Goal: Task Accomplishment & Management: Use online tool/utility

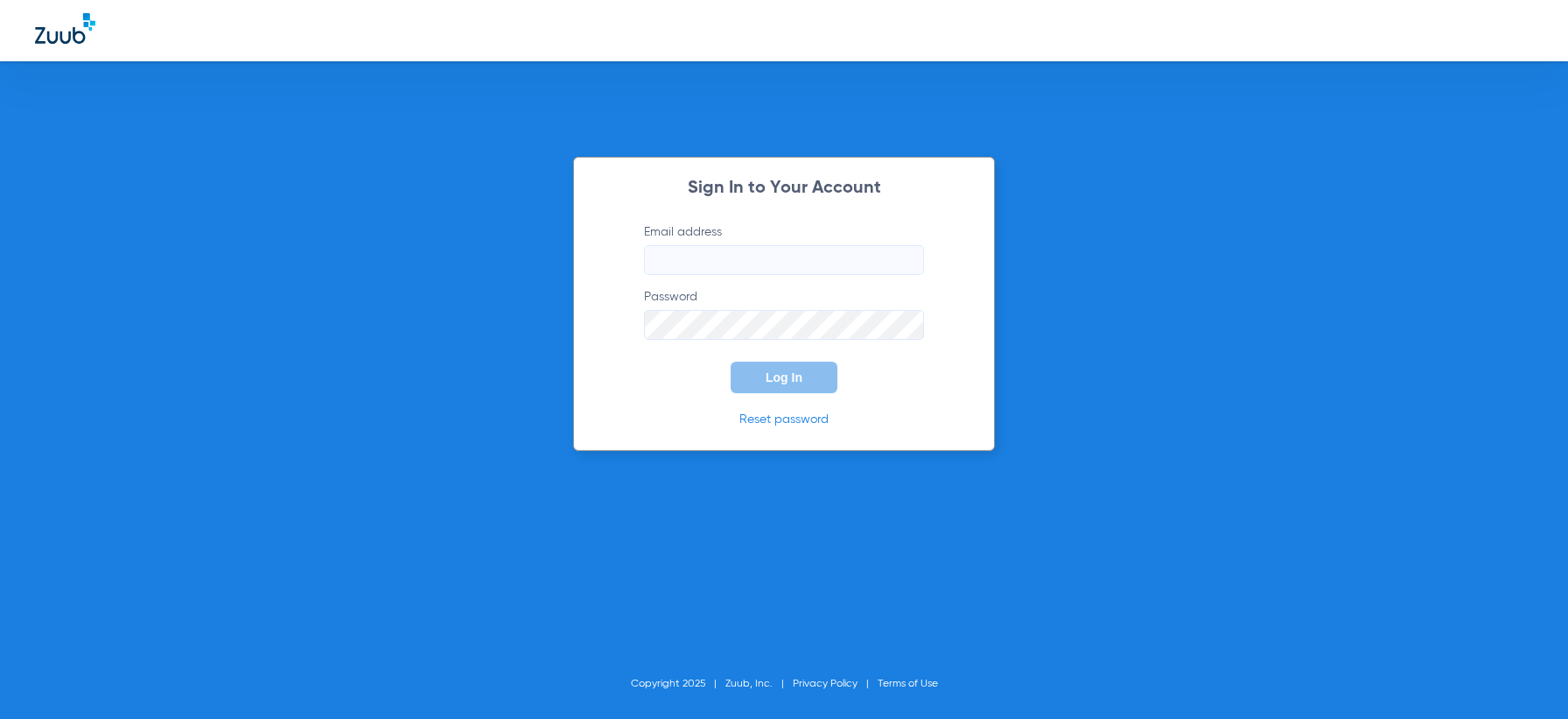
type input "[EMAIL_ADDRESS][DOMAIN_NAME]"
click at [746, 363] on button "Log In" at bounding box center [784, 377] width 107 height 32
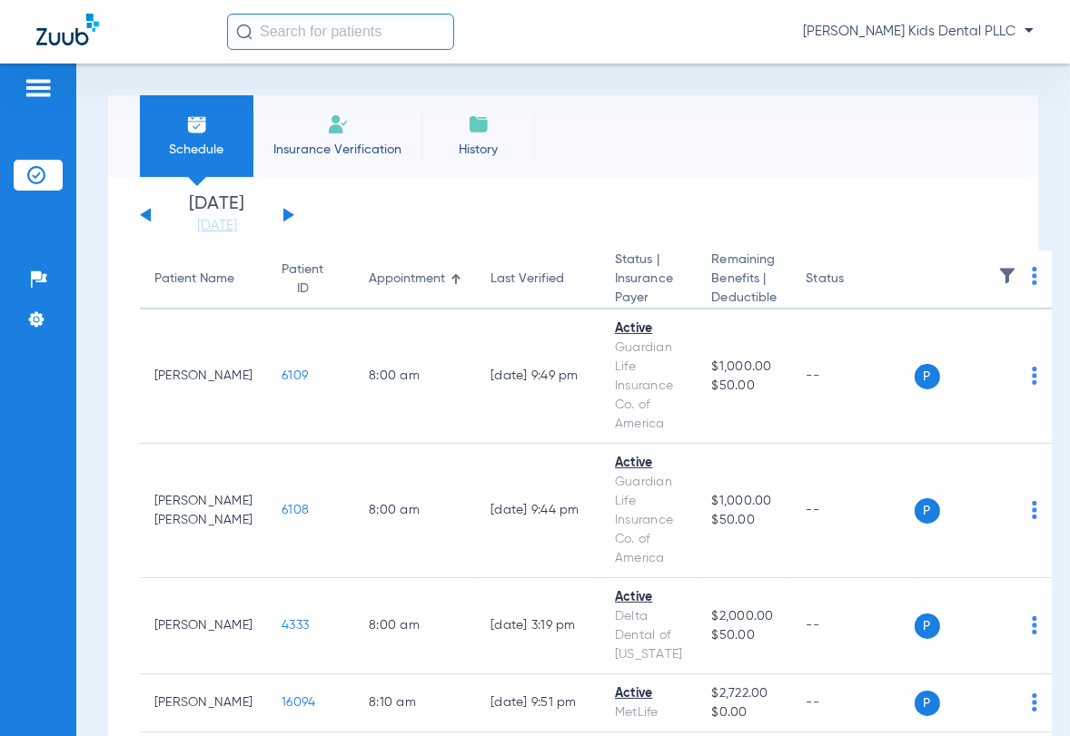
click at [295, 212] on app-single-date-navigator "[DATE] [DATE] [DATE] [DATE] [DATE] [DATE] [DATE] [DATE] [DATE] [DATE] [DATE] [D…" at bounding box center [573, 215] width 866 height 40
click at [283, 213] on button at bounding box center [288, 215] width 11 height 14
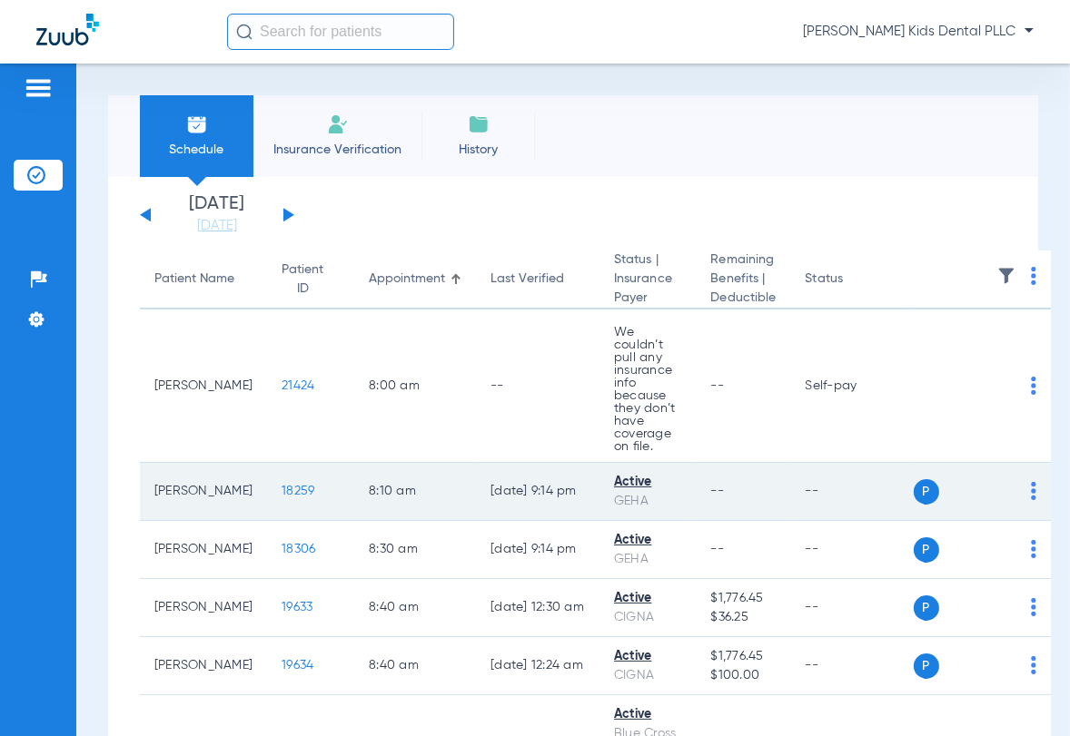
click at [282, 498] on span "18259" at bounding box center [298, 491] width 33 height 13
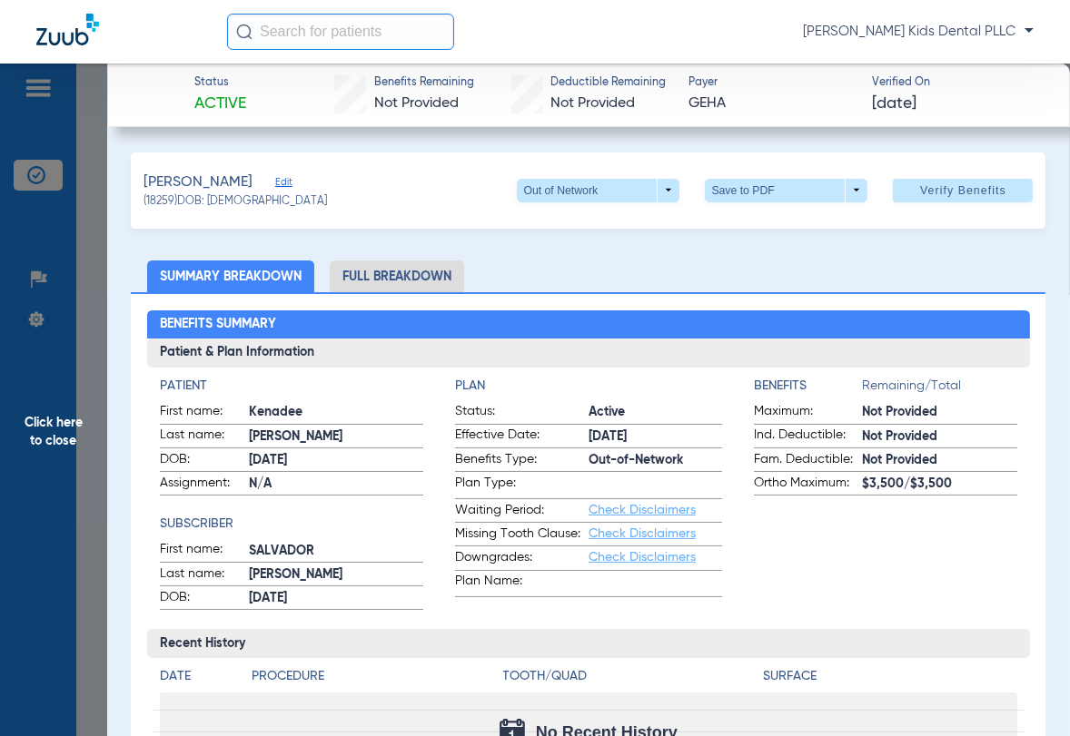
click at [446, 271] on li "Full Breakdown" at bounding box center [397, 277] width 134 height 32
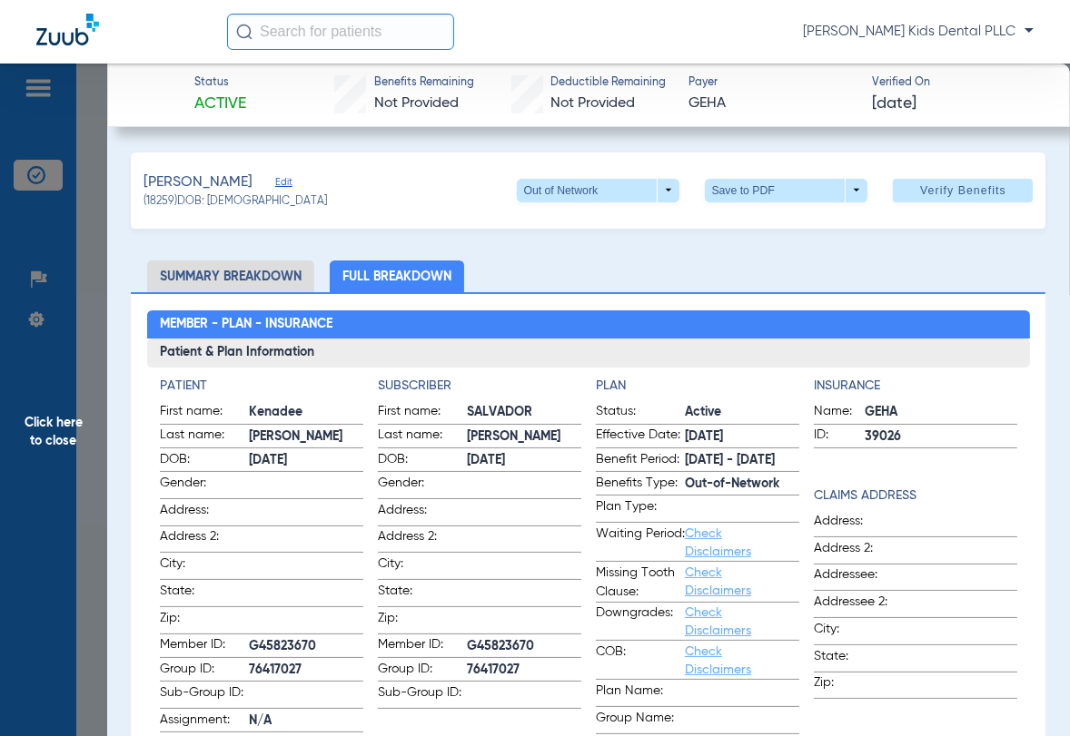
click at [201, 282] on li "Summary Breakdown" at bounding box center [230, 277] width 167 height 32
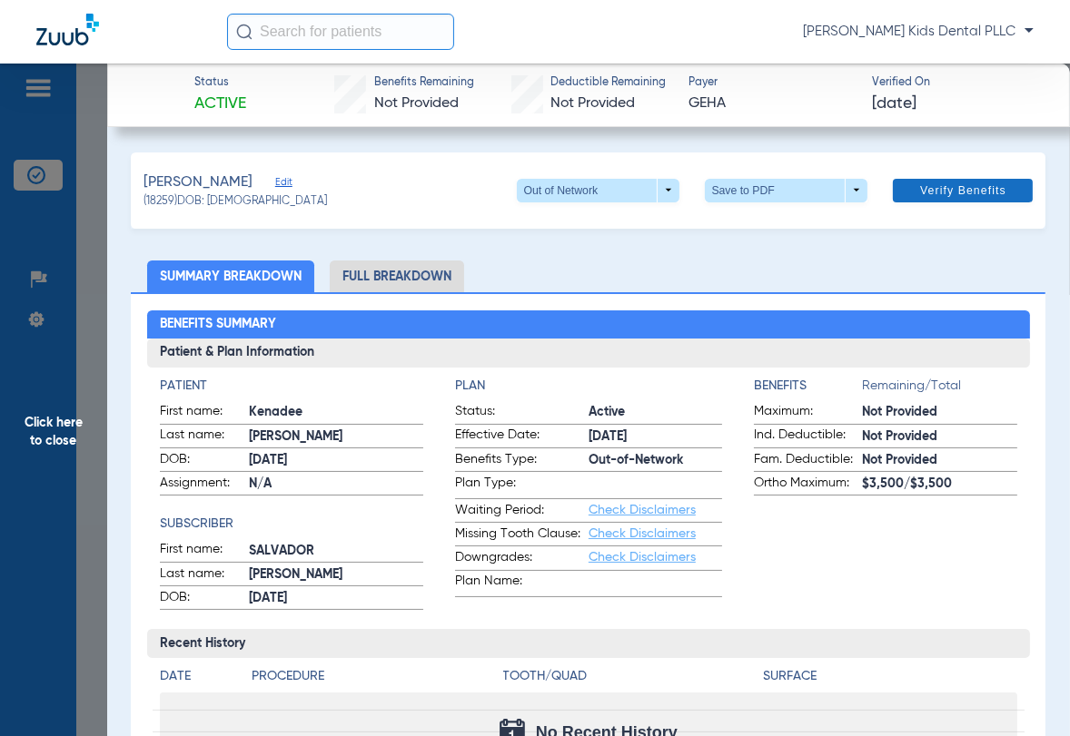
click at [949, 187] on span "Verify Benefits" at bounding box center [963, 190] width 86 height 15
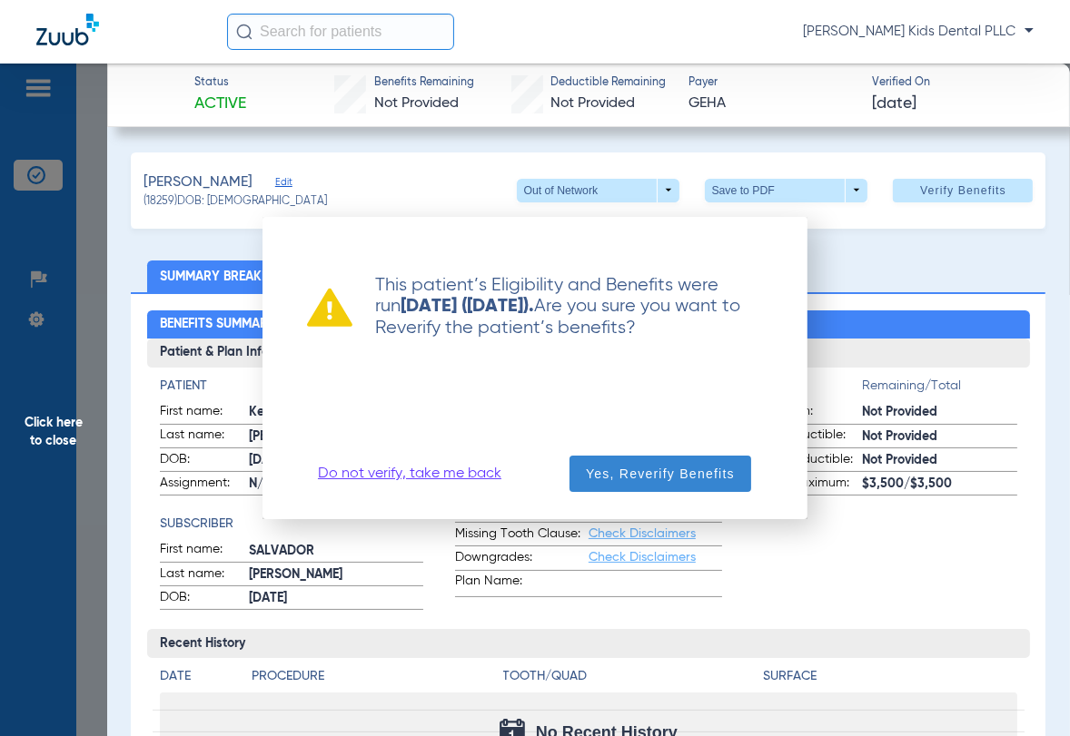
click at [607, 481] on span "Yes, Reverify Benefits" at bounding box center [660, 474] width 149 height 18
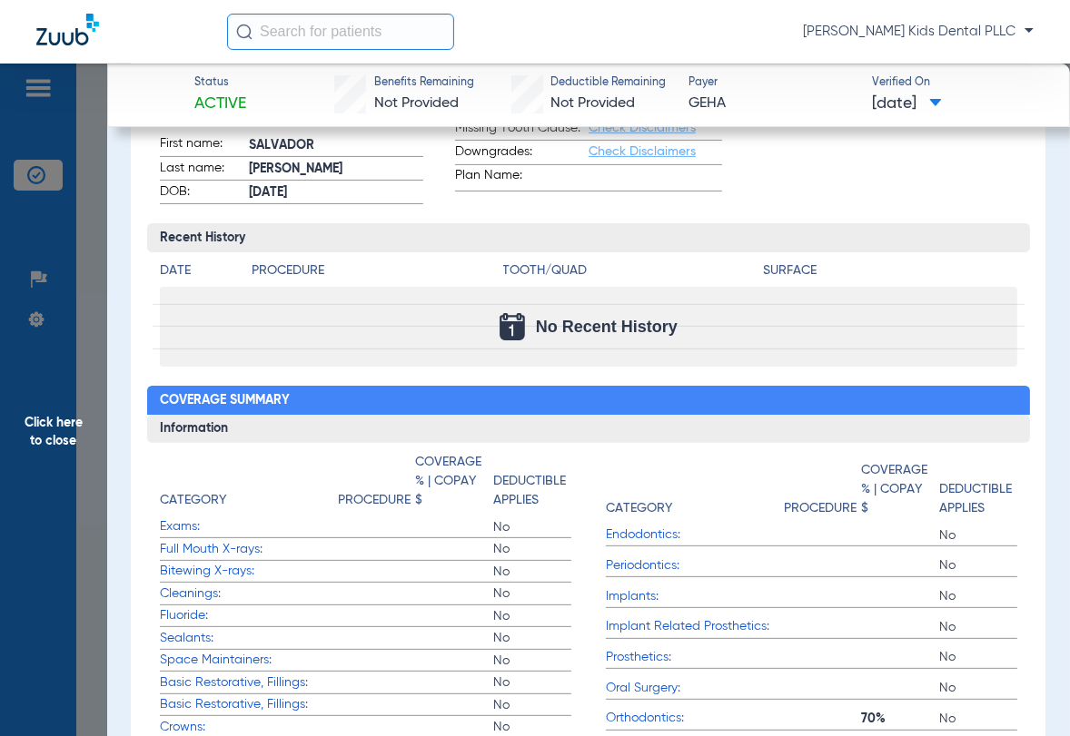
scroll to position [341, 0]
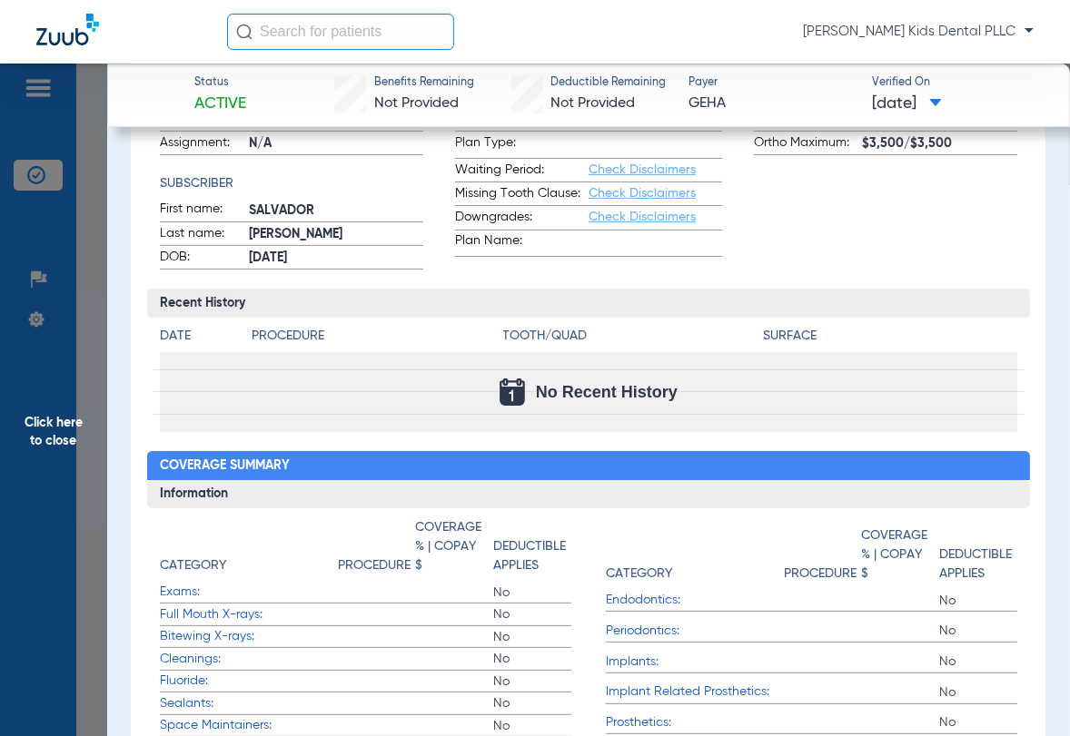
click at [32, 420] on span "Click here to close" at bounding box center [53, 432] width 107 height 736
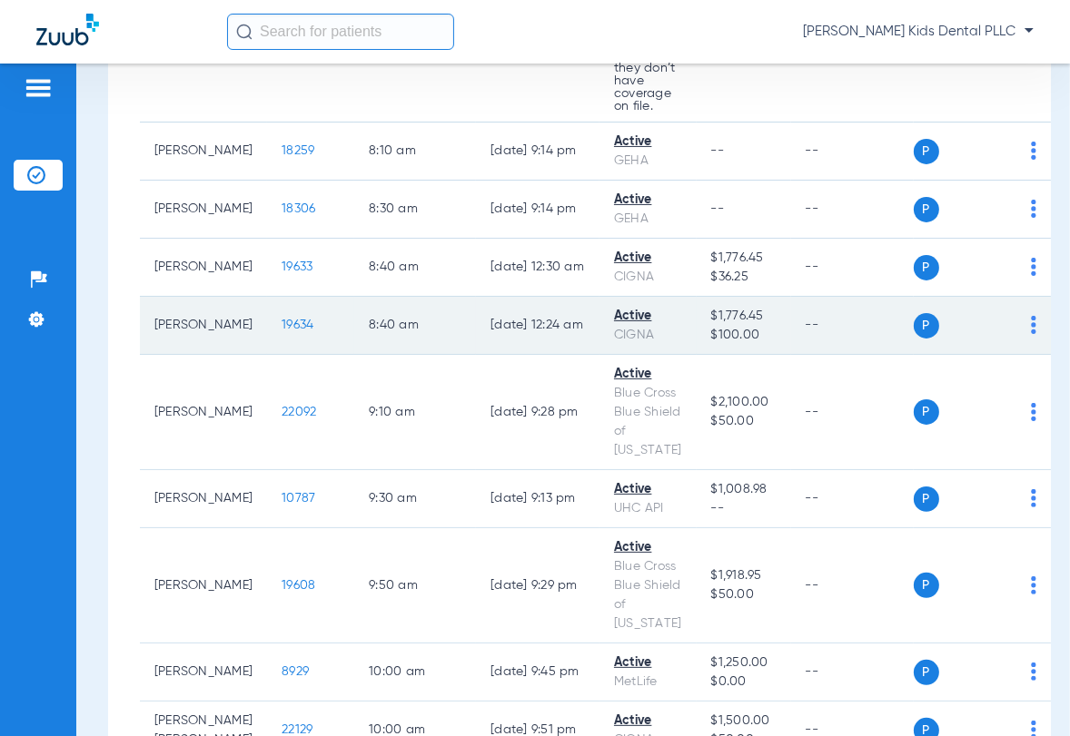
click at [282, 331] on span "19634" at bounding box center [298, 325] width 32 height 13
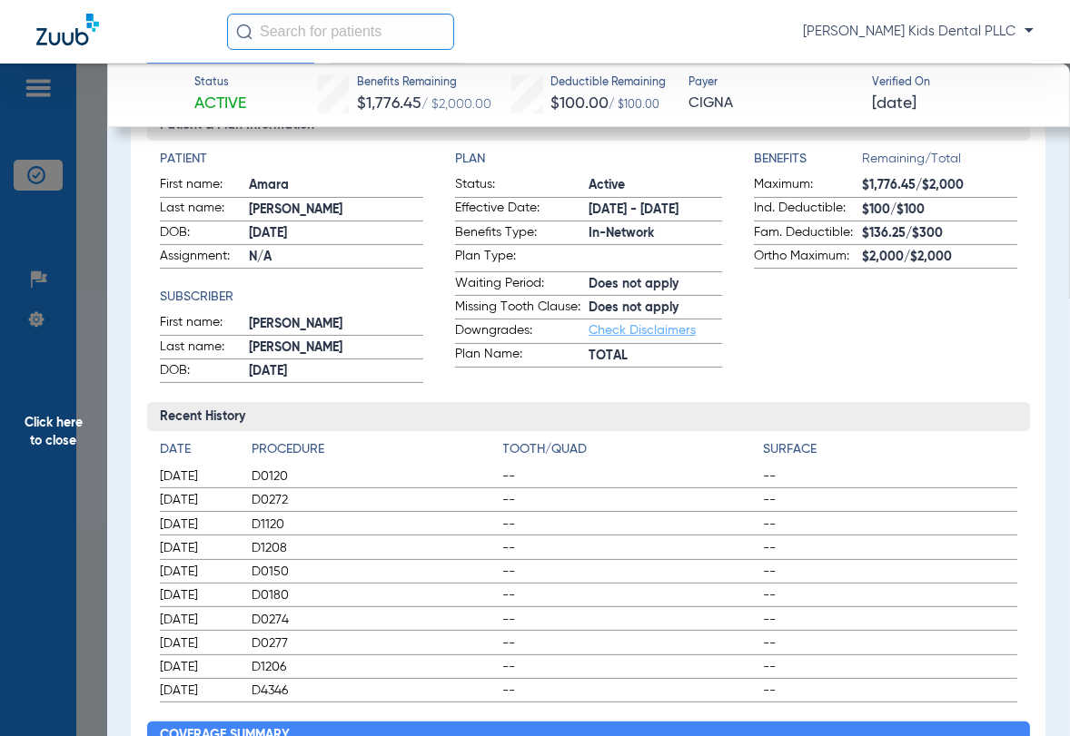
scroll to position [0, 0]
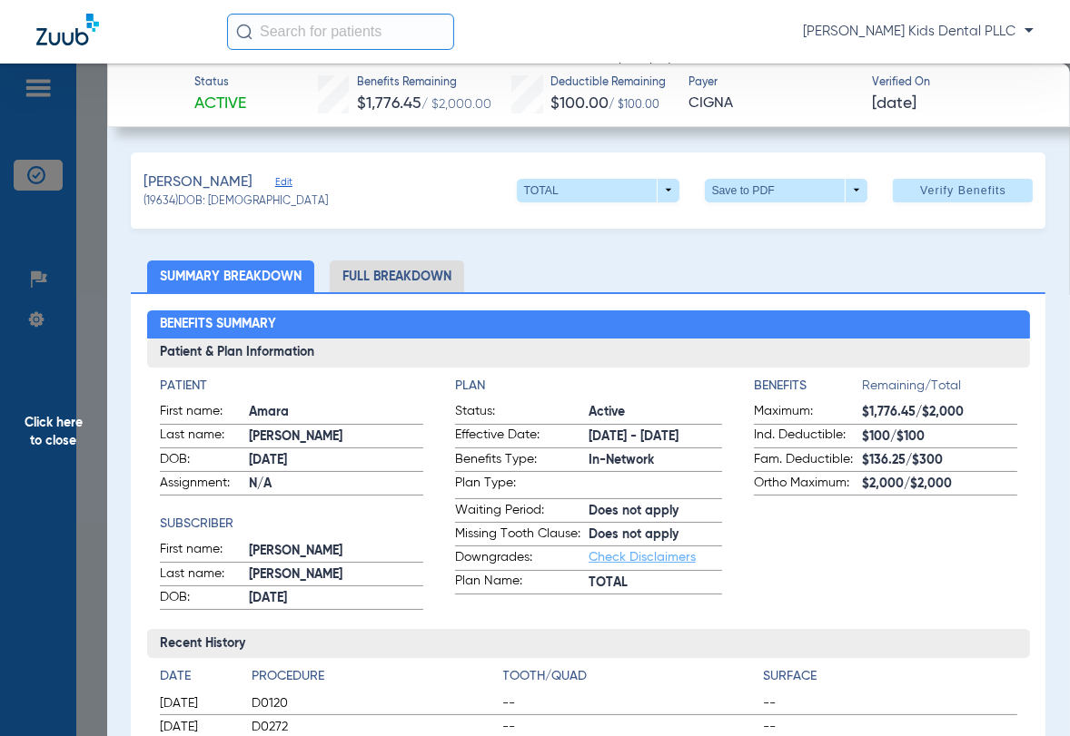
click at [357, 276] on li "Full Breakdown" at bounding box center [397, 277] width 134 height 32
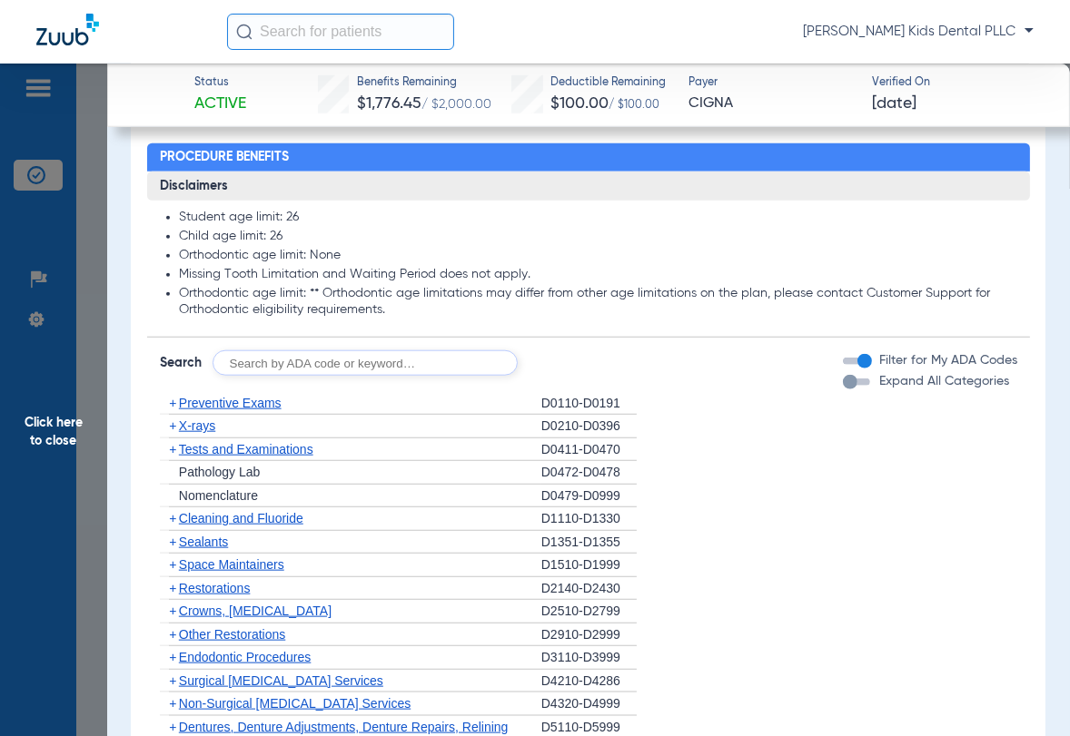
scroll to position [1703, 0]
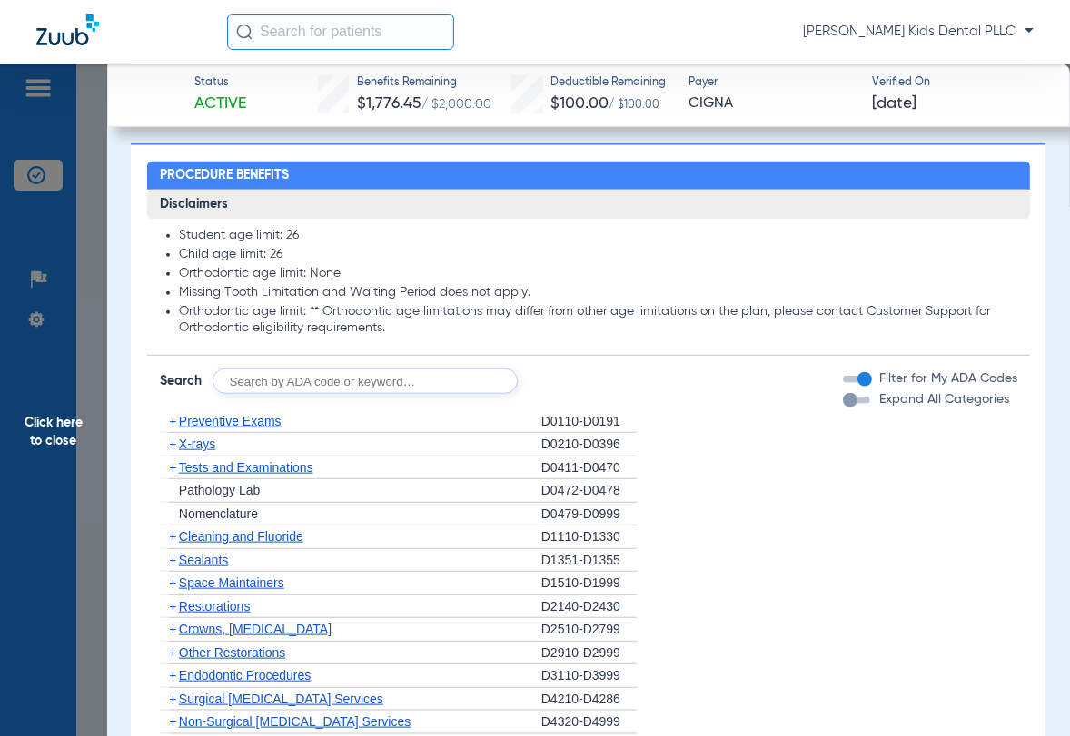
click at [323, 394] on input "text" at bounding box center [364, 381] width 305 height 25
type input "D7962"
click at [588, 394] on button "Search" at bounding box center [585, 381] width 72 height 25
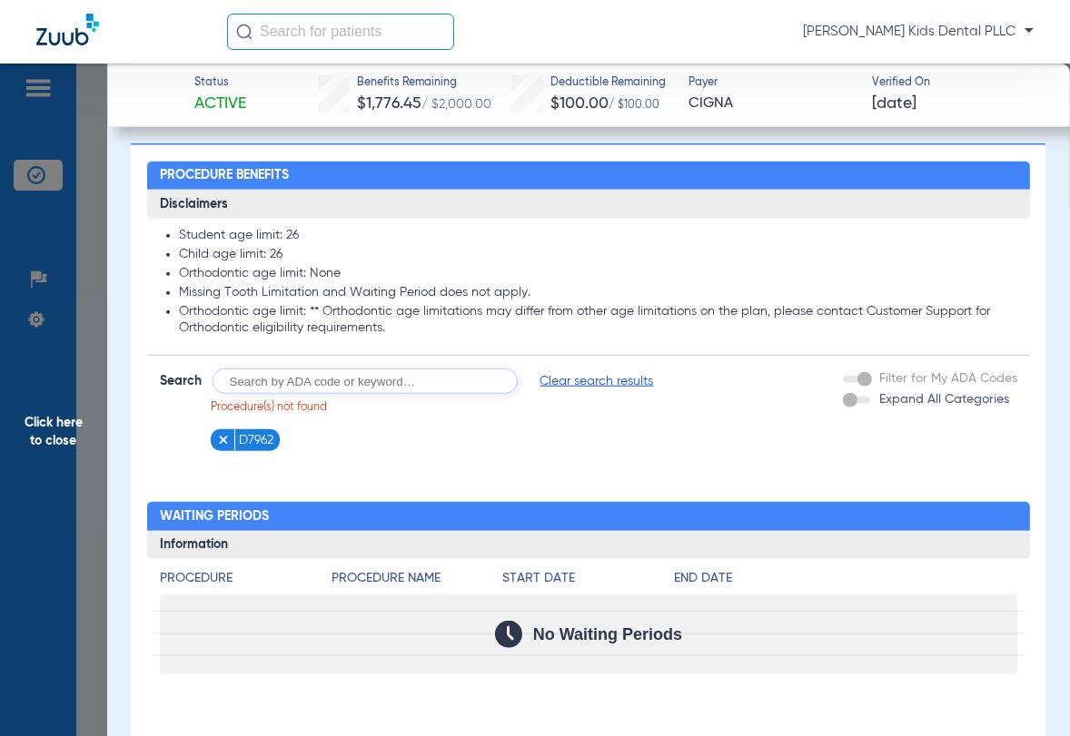
click at [305, 394] on input "text" at bounding box center [364, 381] width 305 height 25
type input "D7961"
click at [581, 394] on button "Search" at bounding box center [585, 381] width 72 height 25
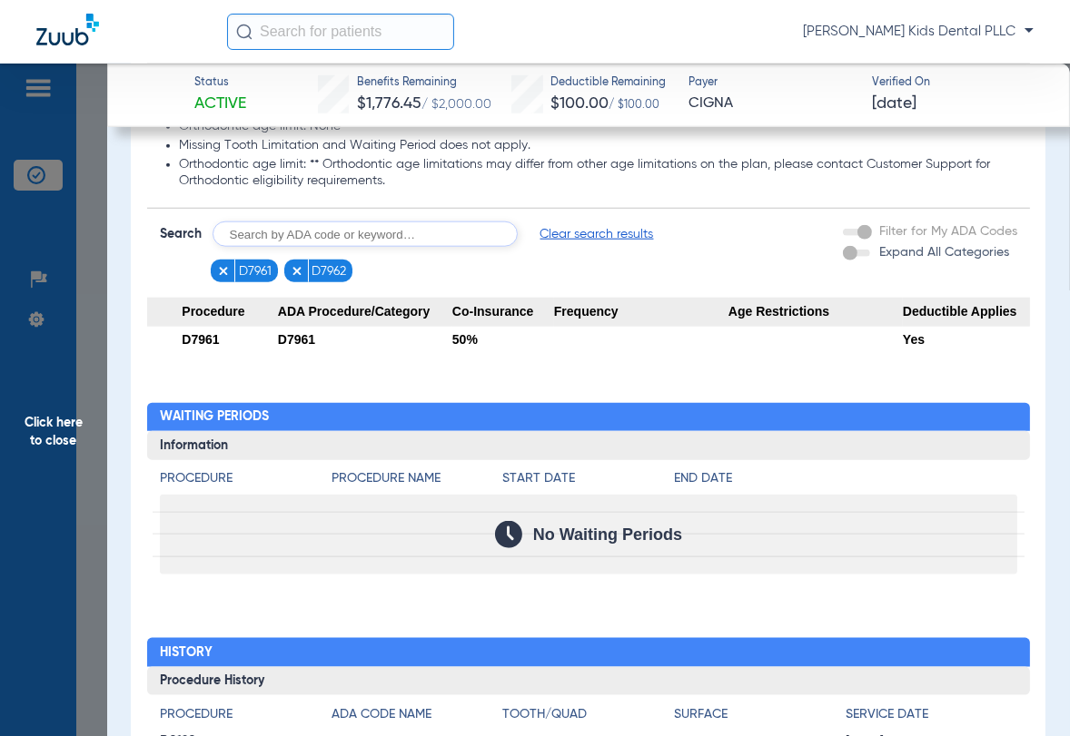
scroll to position [1816, 0]
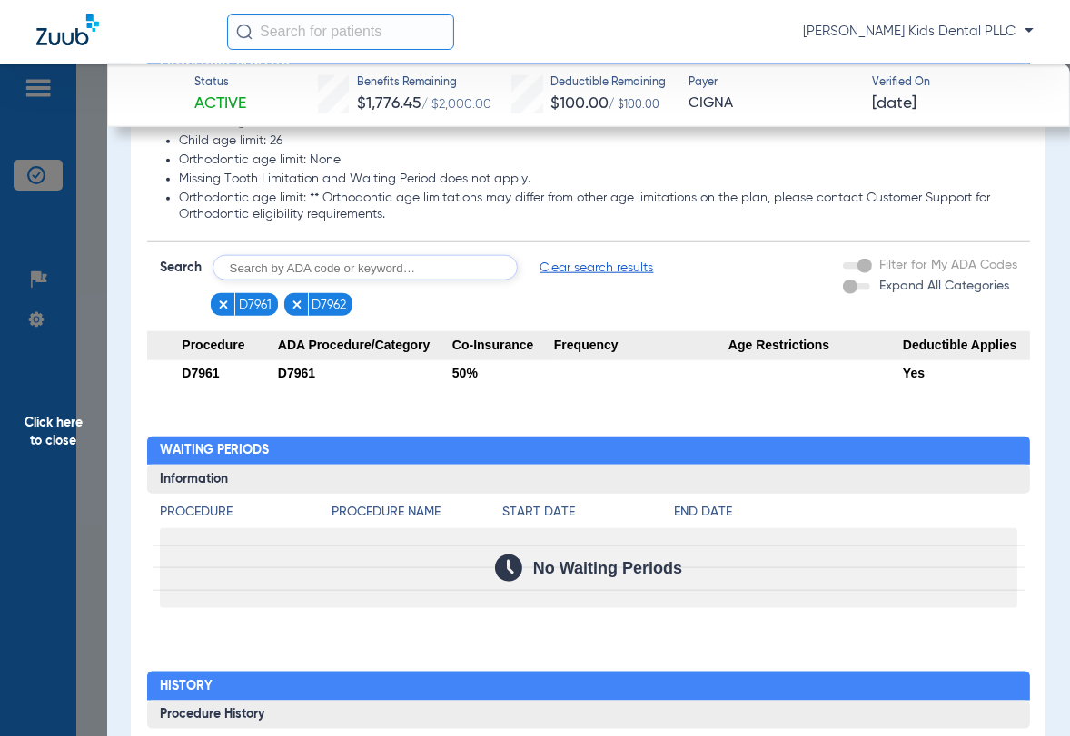
click at [291, 311] on img at bounding box center [297, 305] width 13 height 13
click at [356, 281] on input "text" at bounding box center [364, 267] width 305 height 25
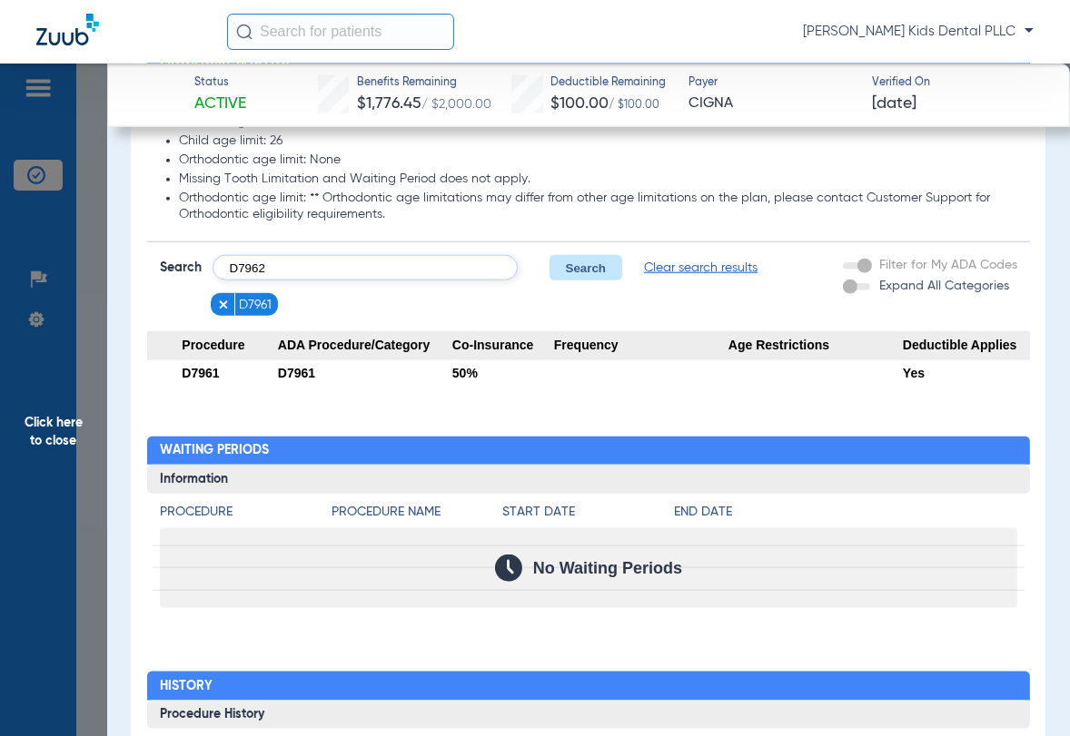
type input "D7962"
click at [598, 277] on button "Search" at bounding box center [585, 267] width 72 height 25
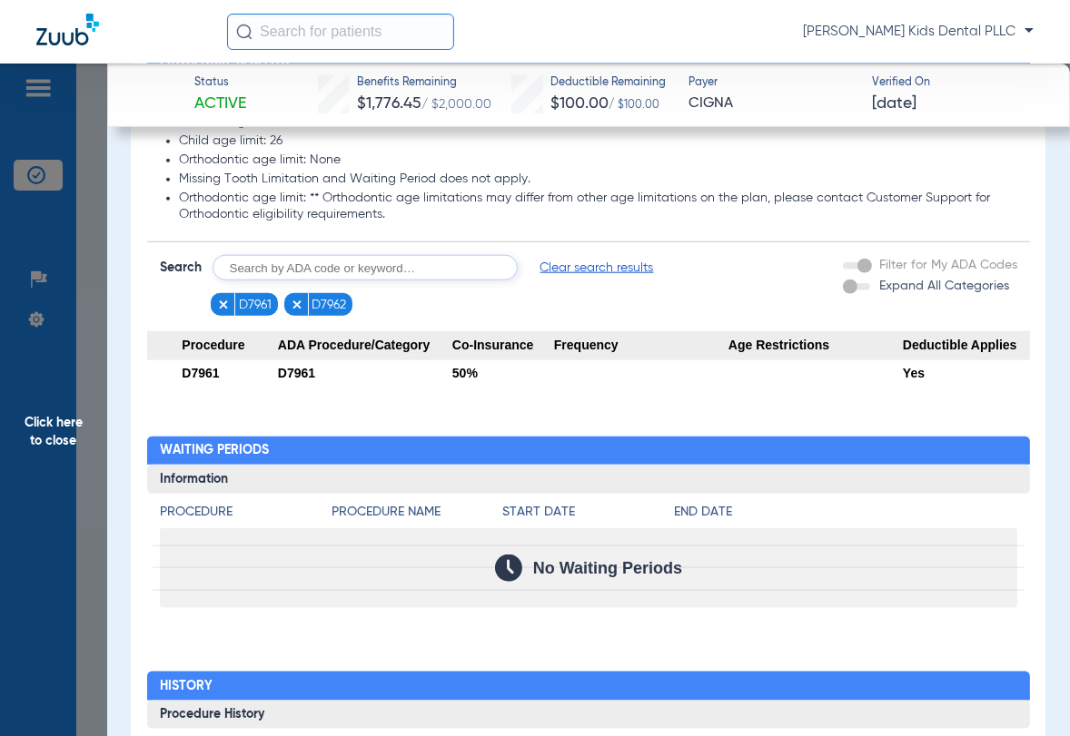
click at [285, 316] on li "D7962" at bounding box center [318, 304] width 69 height 23
click at [218, 311] on img at bounding box center [223, 305] width 13 height 13
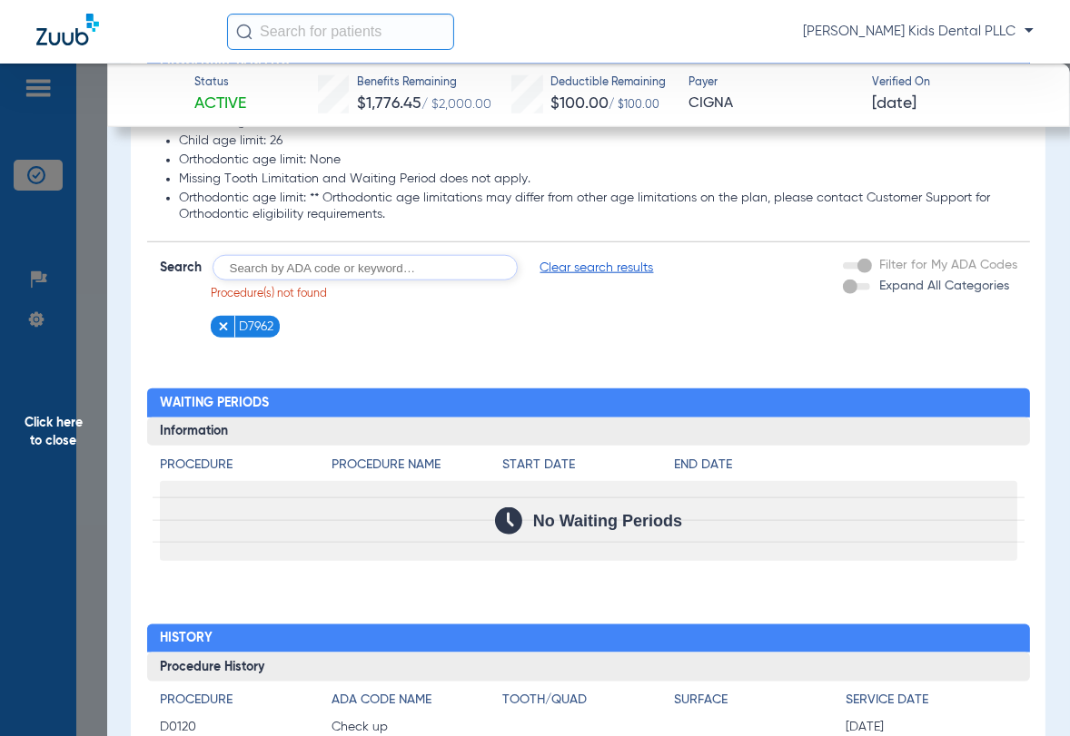
click at [579, 277] on span "Clear search results" at bounding box center [597, 268] width 114 height 18
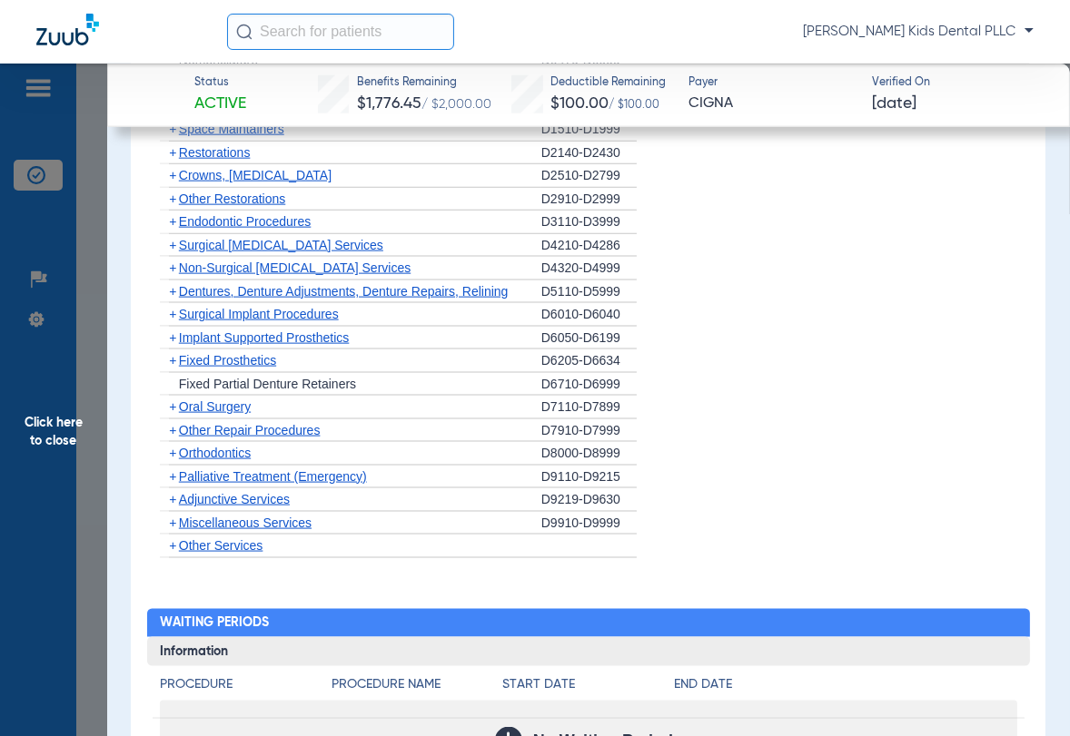
scroll to position [1930, 0]
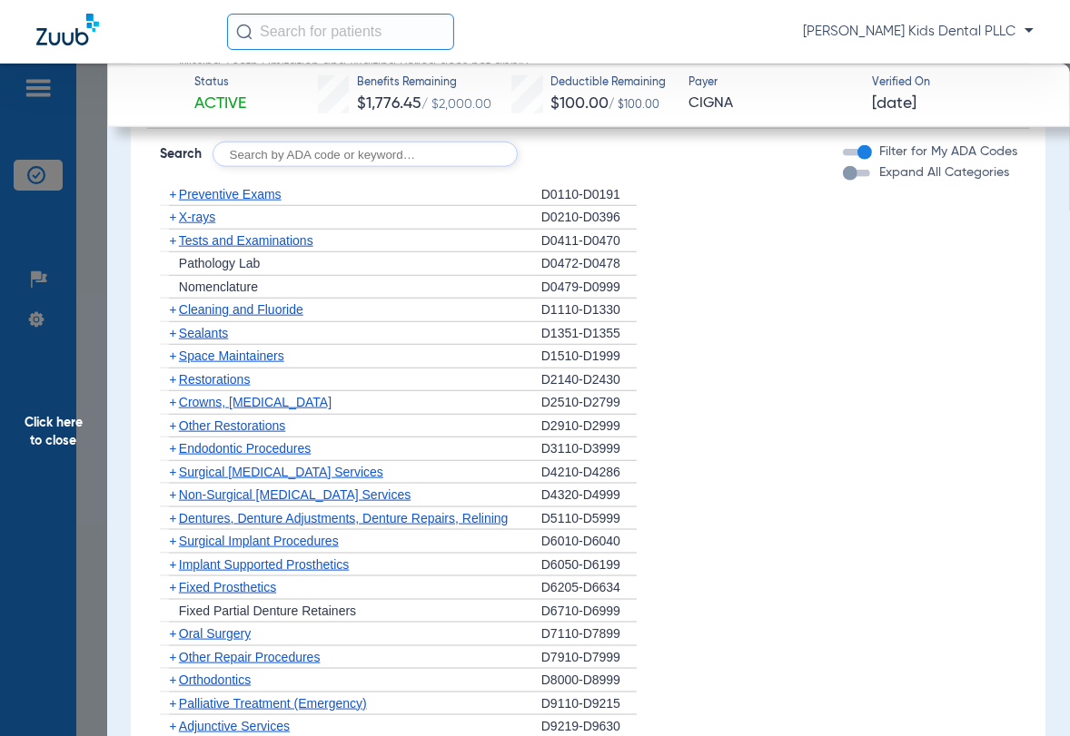
click at [166, 321] on span "+" at bounding box center [169, 310] width 19 height 23
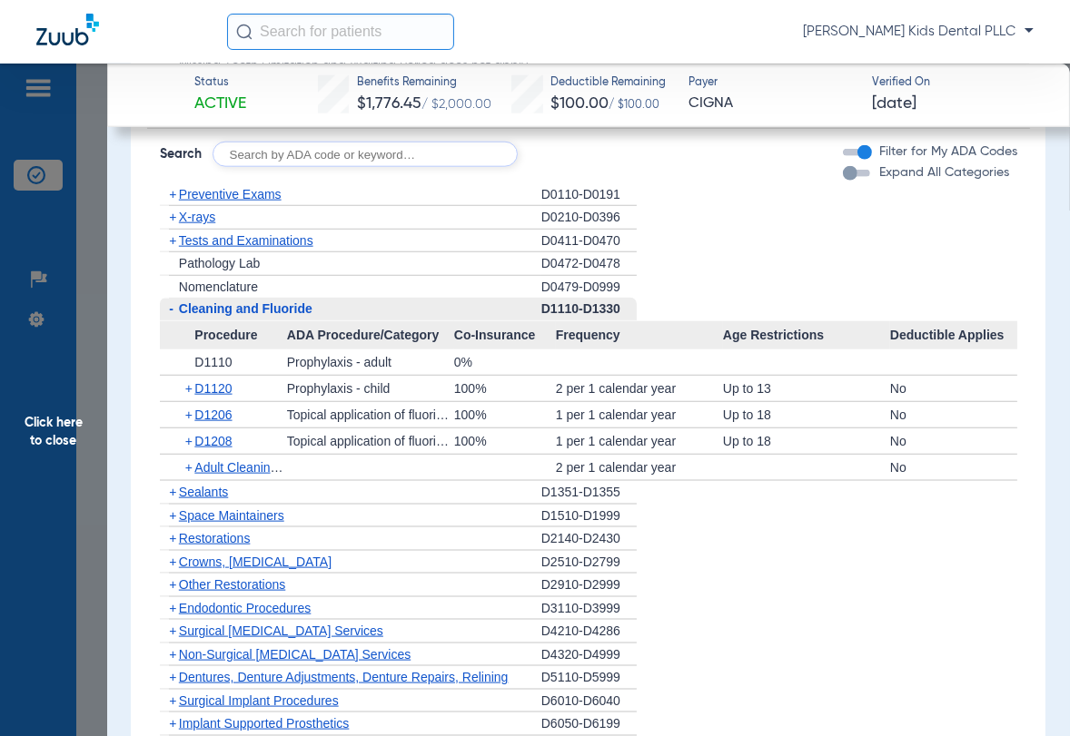
drag, startPoint x: 50, startPoint y: 410, endPoint x: 137, endPoint y: 412, distance: 87.2
click at [50, 410] on span "Click here to close" at bounding box center [53, 432] width 107 height 736
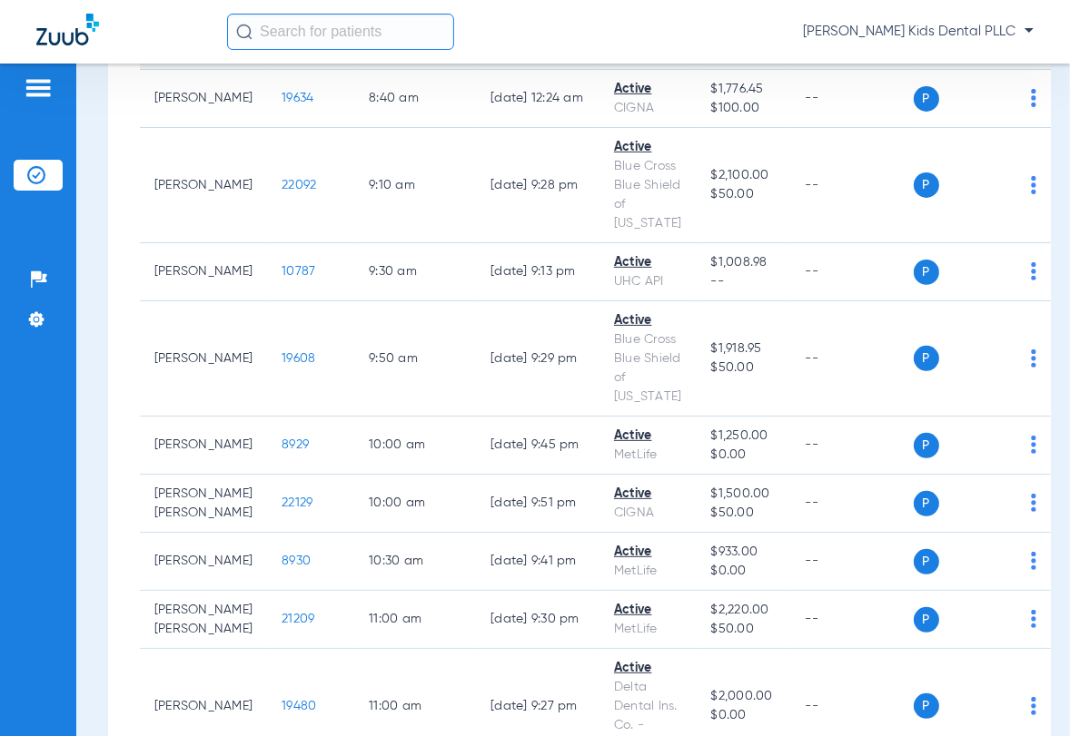
scroll to position [341, 0]
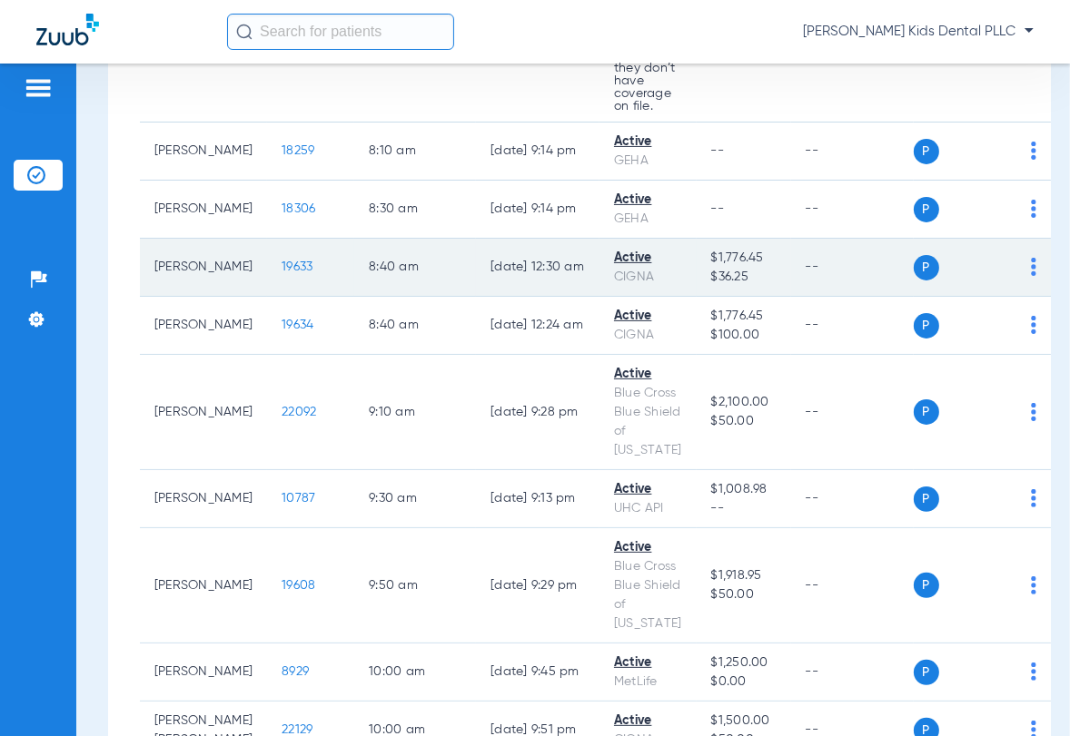
click at [290, 277] on td "19633" at bounding box center [310, 268] width 87 height 58
click at [282, 273] on span "19633" at bounding box center [297, 267] width 31 height 13
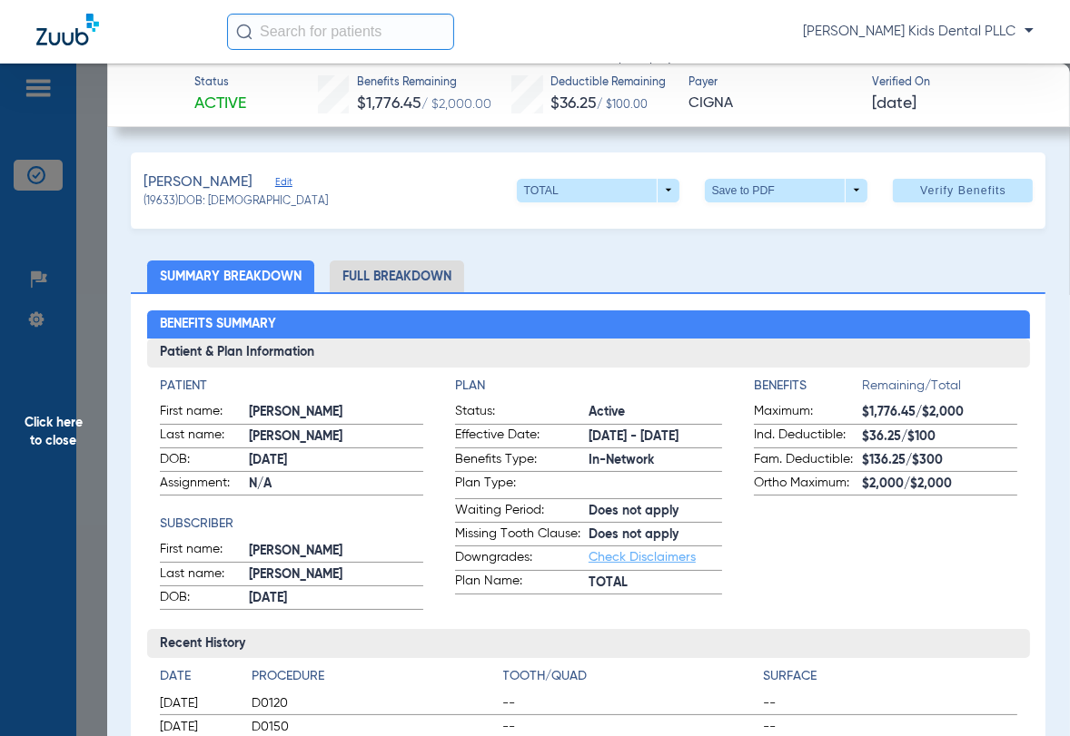
click at [31, 426] on span "Click here to close" at bounding box center [53, 432] width 107 height 736
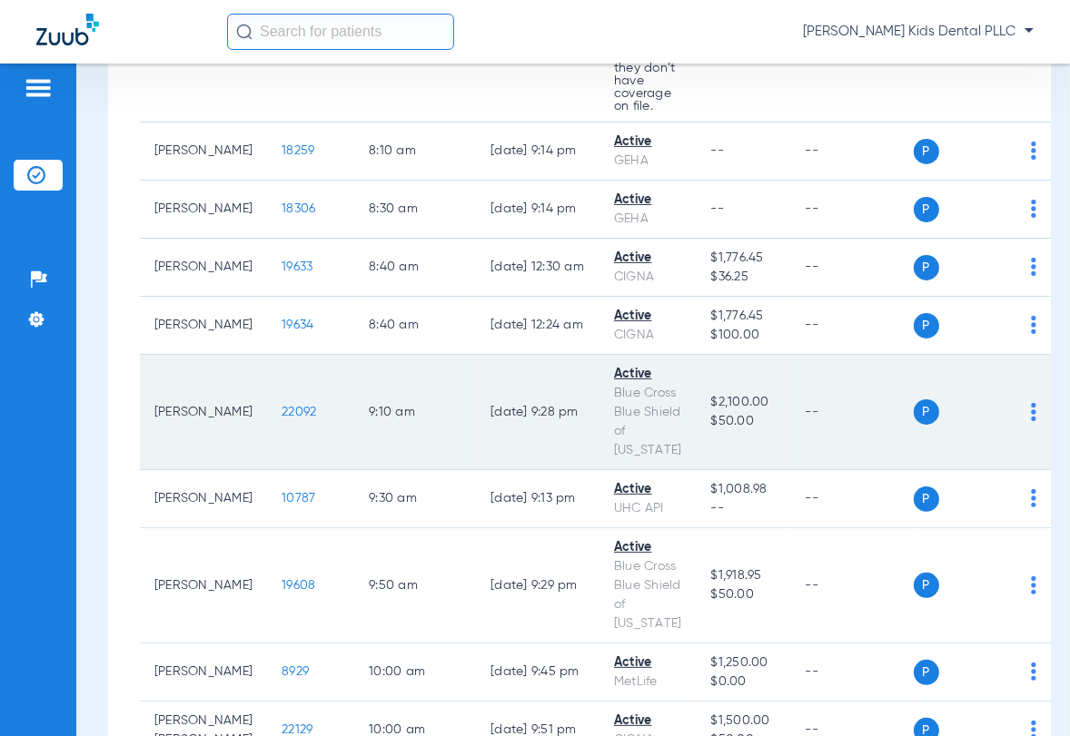
click at [282, 419] on span "22092" at bounding box center [299, 412] width 35 height 13
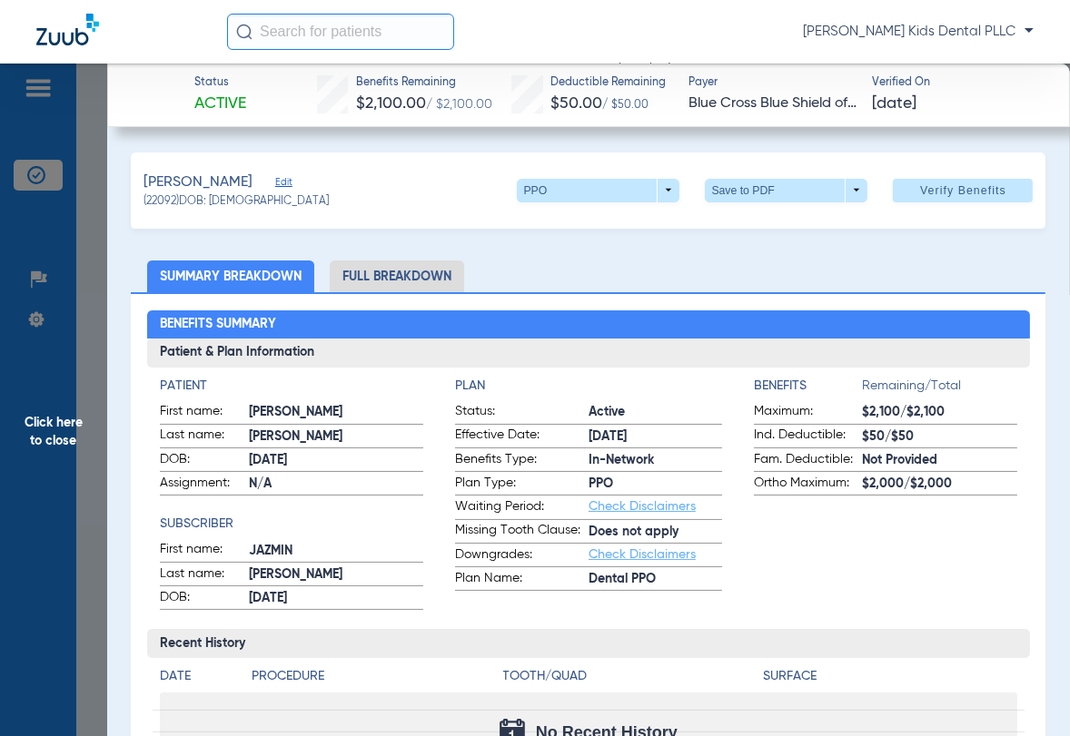
click at [414, 280] on li "Full Breakdown" at bounding box center [397, 277] width 134 height 32
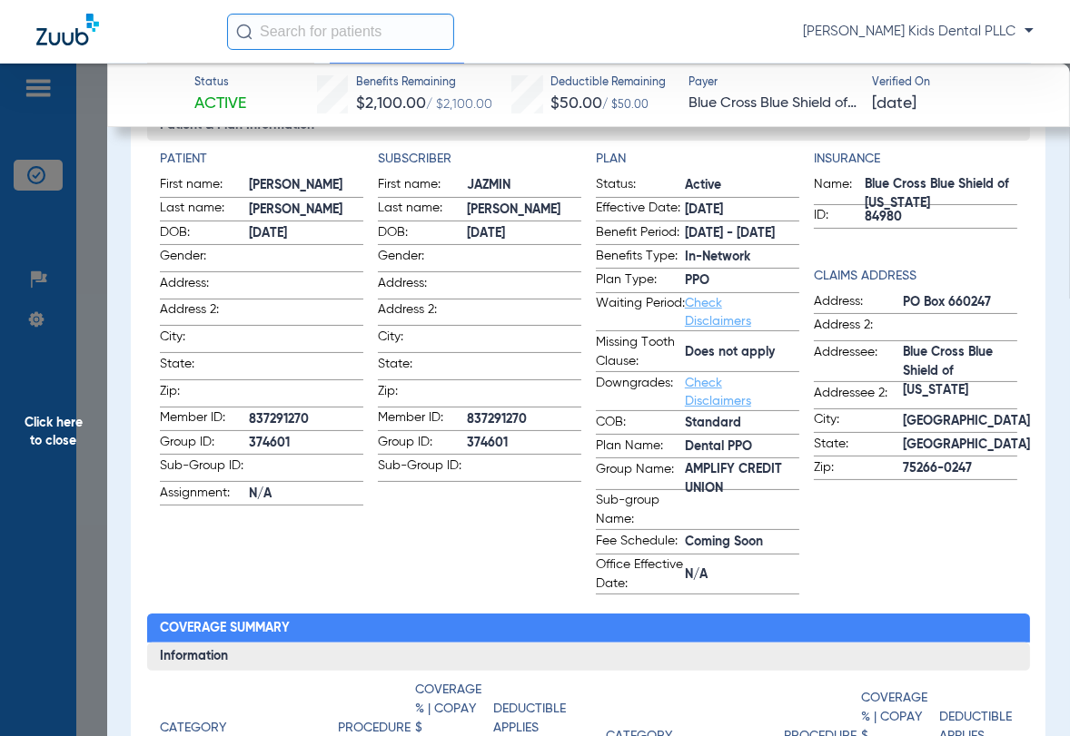
scroll to position [0, 0]
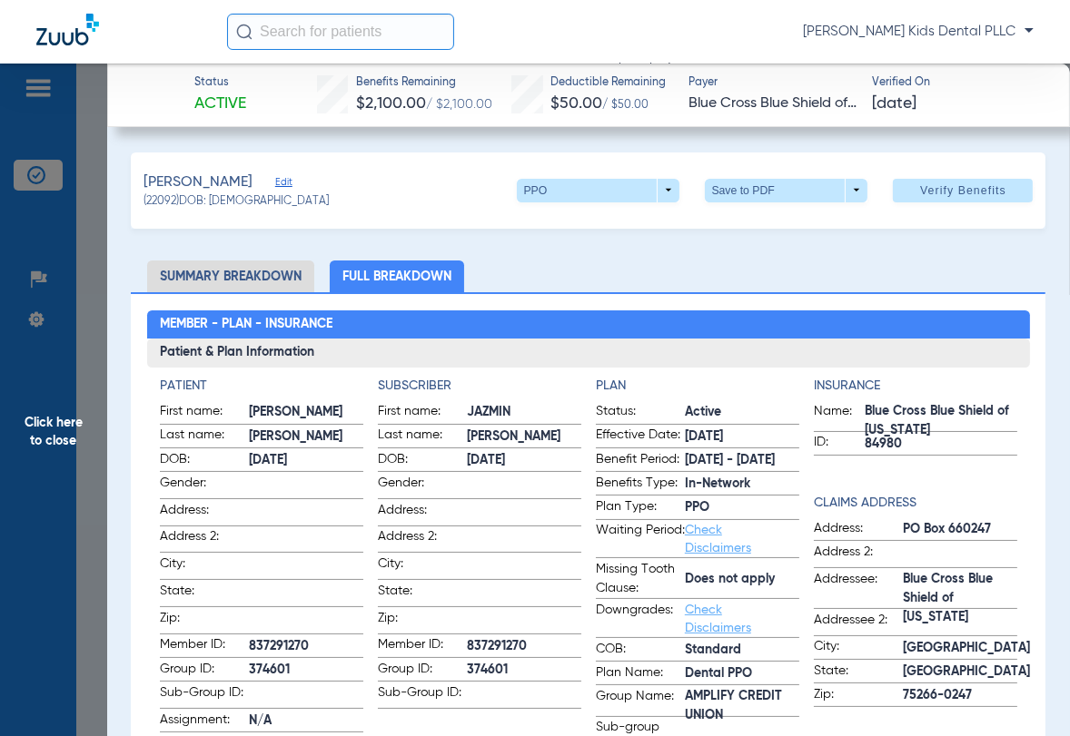
click at [353, 272] on li "Full Breakdown" at bounding box center [397, 277] width 134 height 32
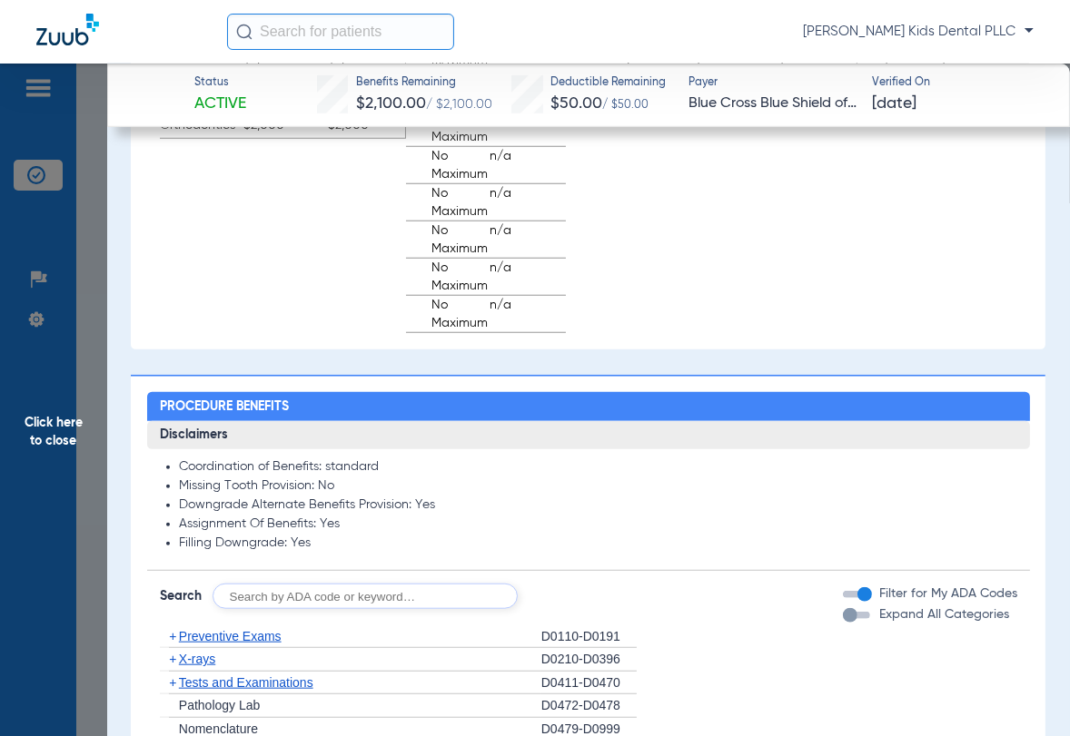
scroll to position [1930, 0]
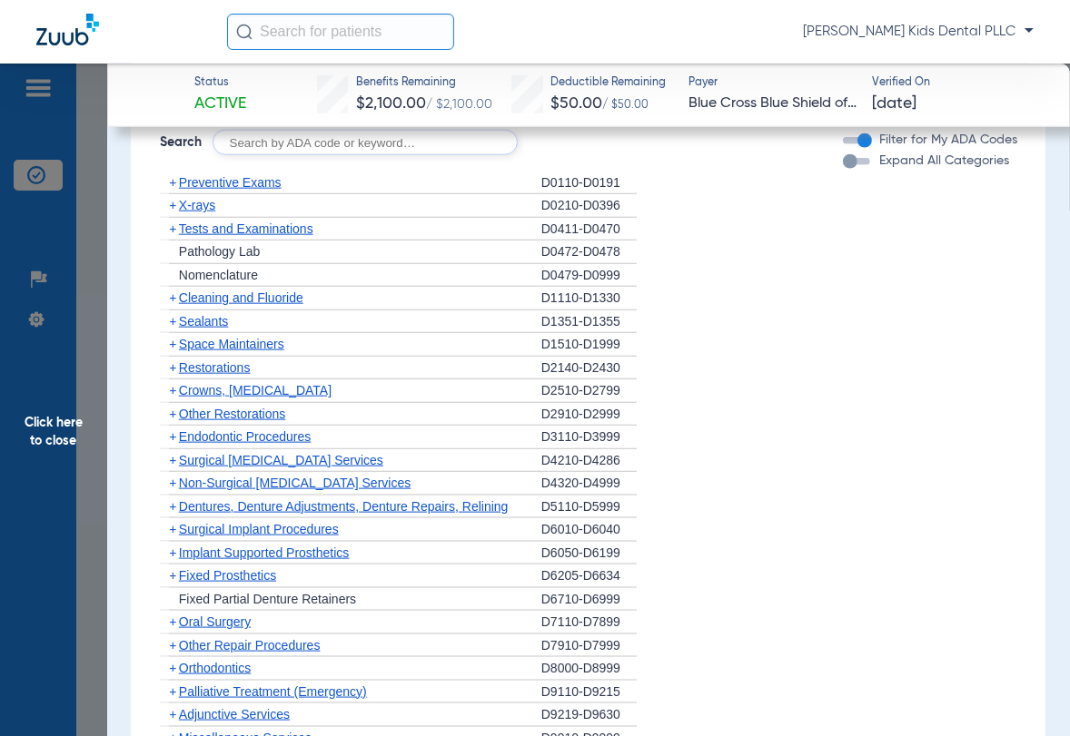
click at [172, 292] on span "+" at bounding box center [172, 298] width 7 height 15
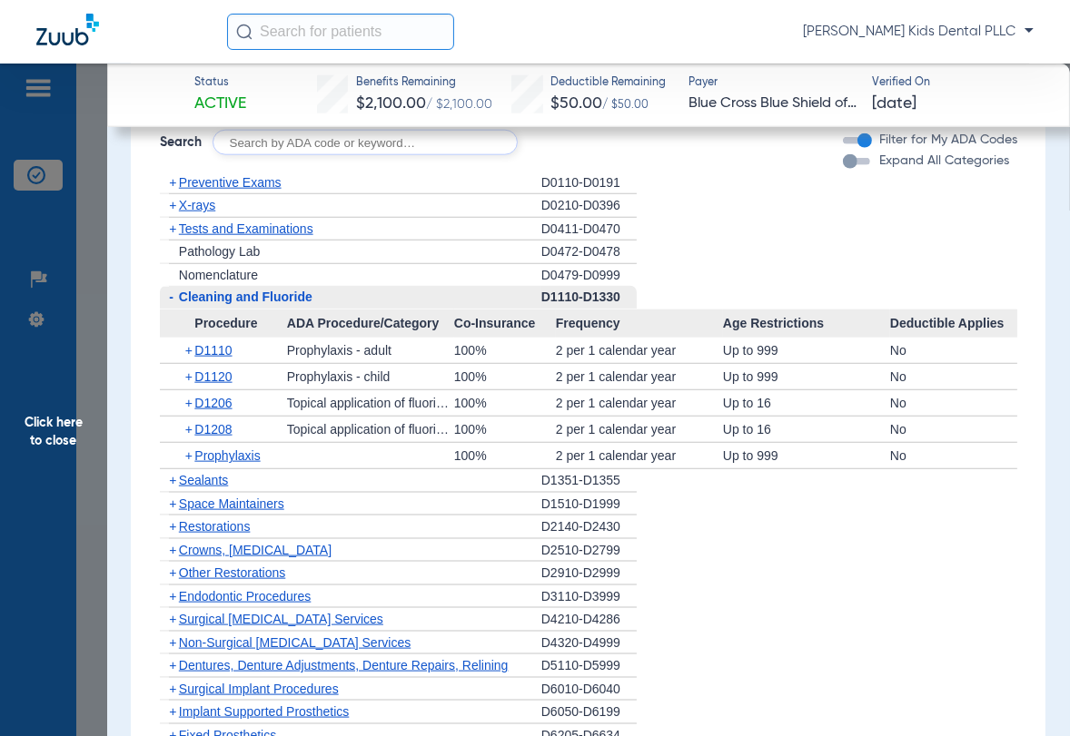
click at [173, 479] on span "+" at bounding box center [172, 480] width 7 height 15
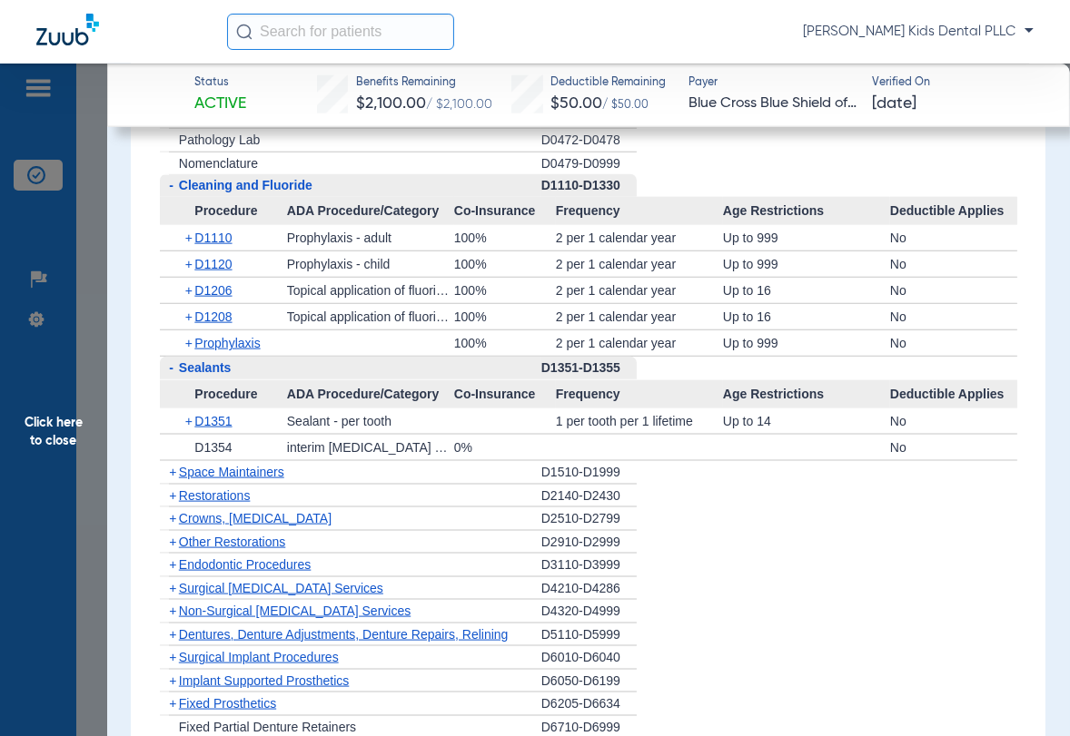
scroll to position [2043, 0]
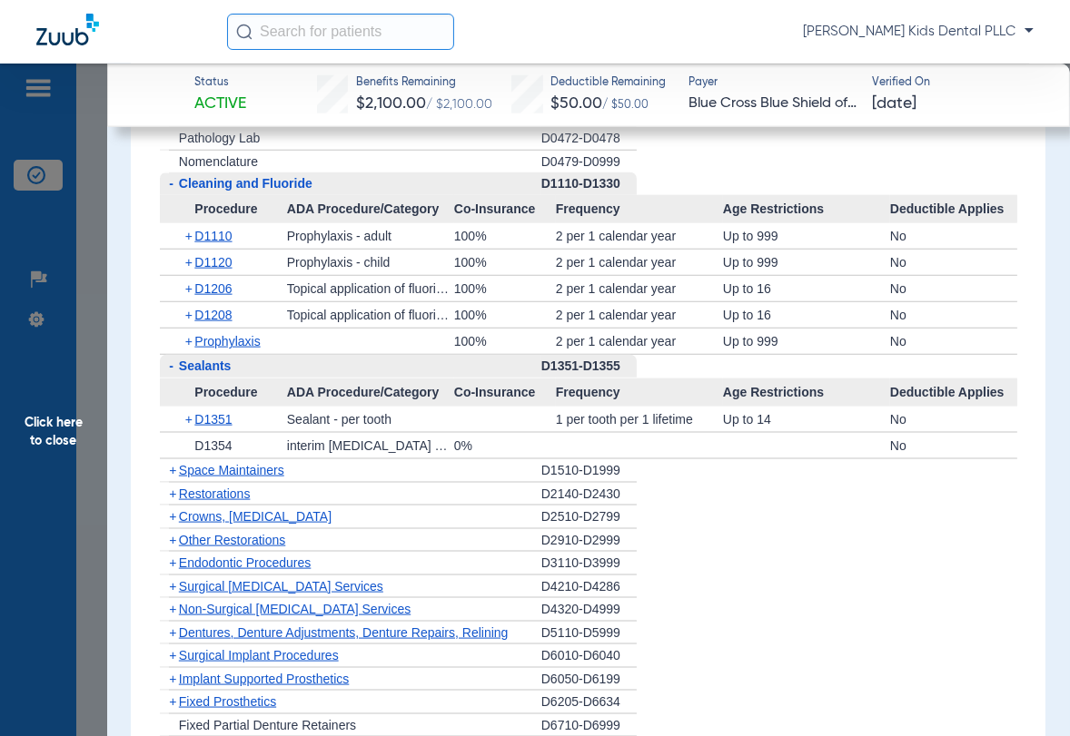
click at [190, 417] on span "+" at bounding box center [190, 419] width 10 height 25
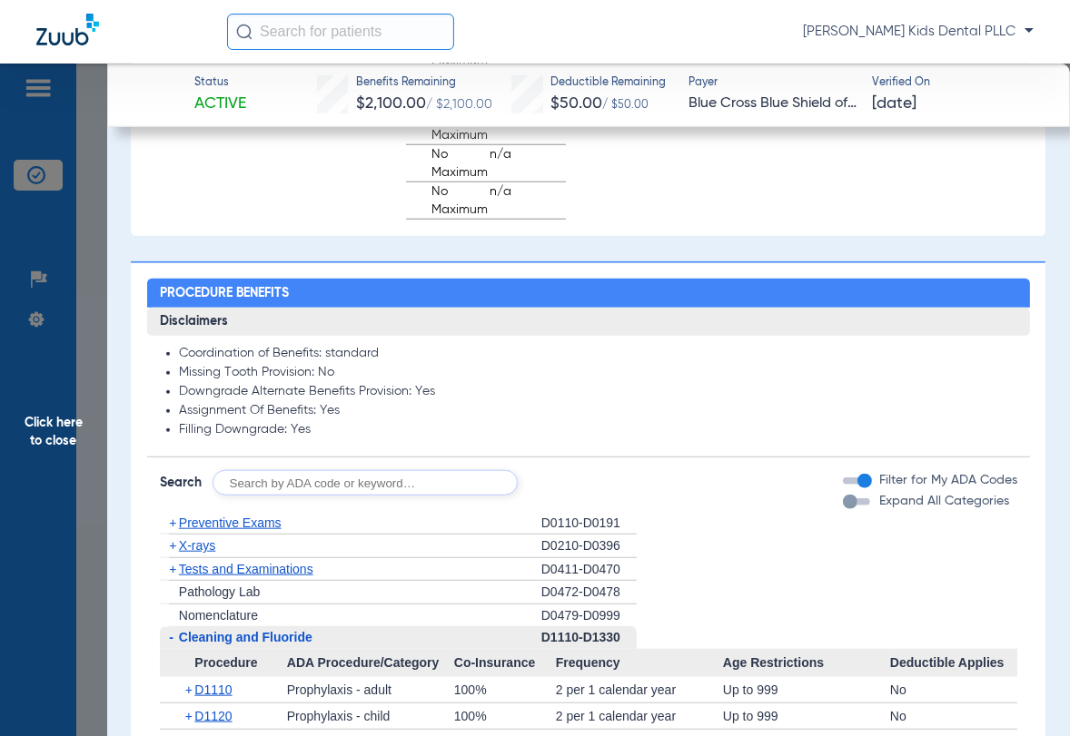
scroll to position [1930, 0]
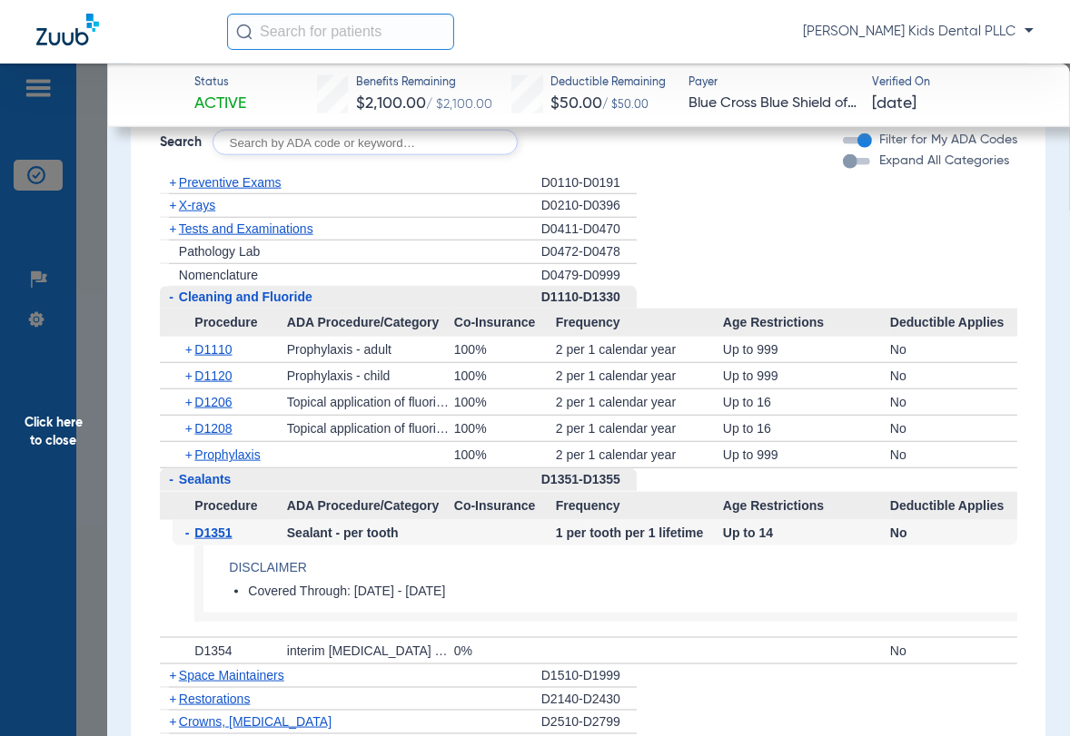
click at [176, 202] on span "+" at bounding box center [169, 205] width 19 height 23
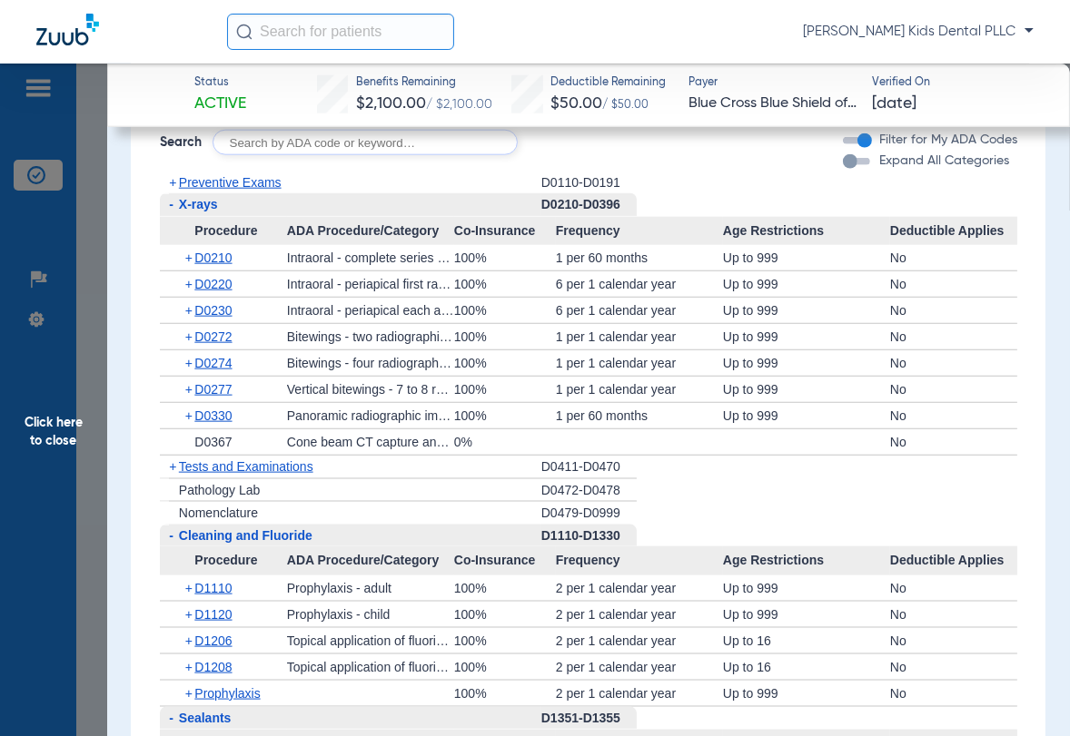
click at [173, 183] on span "+" at bounding box center [172, 182] width 7 height 15
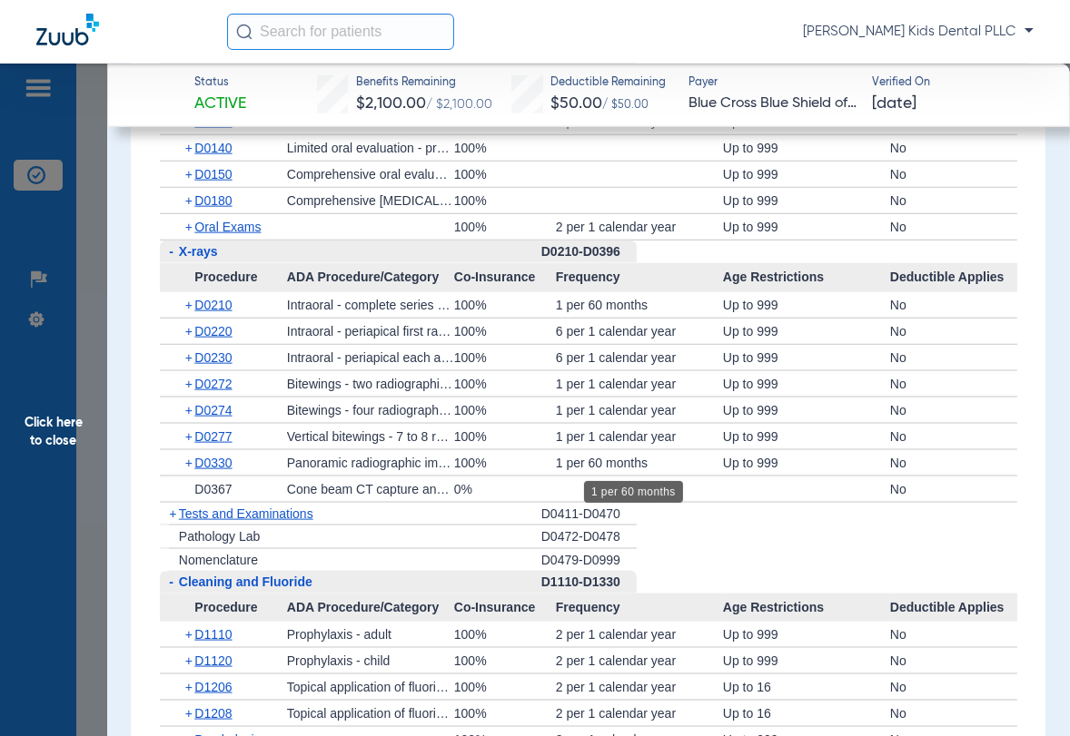
scroll to position [1703, 0]
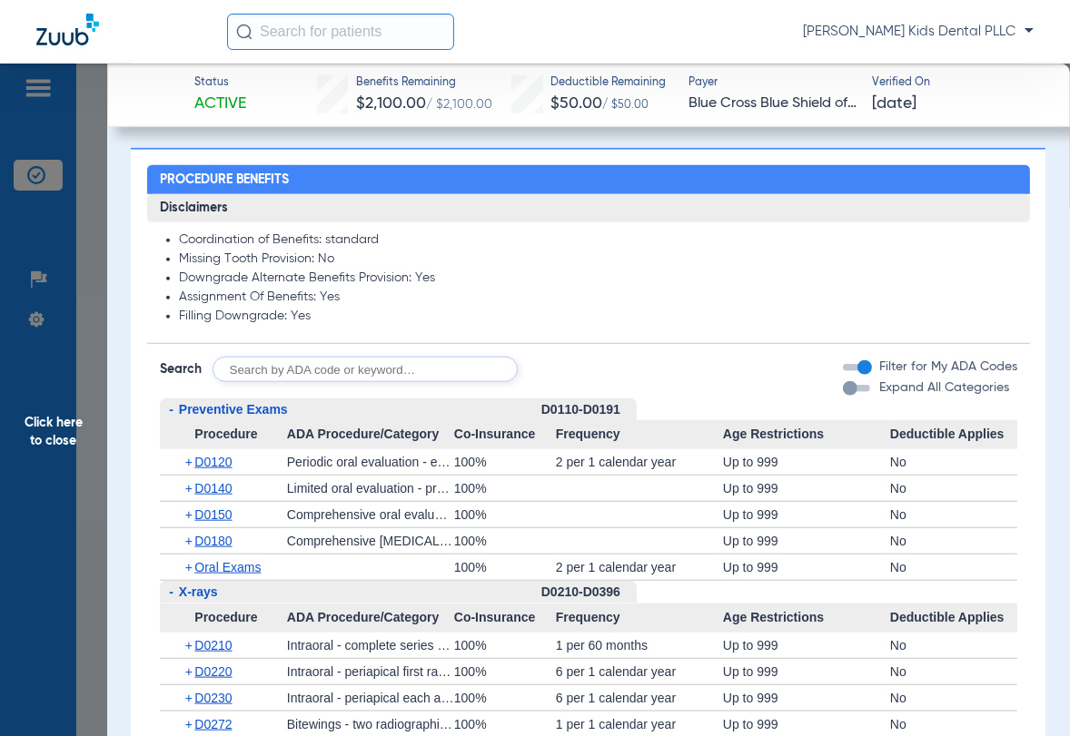
click at [299, 364] on input "text" at bounding box center [364, 369] width 305 height 25
type input "d7961"
click at [569, 364] on button "Search" at bounding box center [585, 369] width 72 height 25
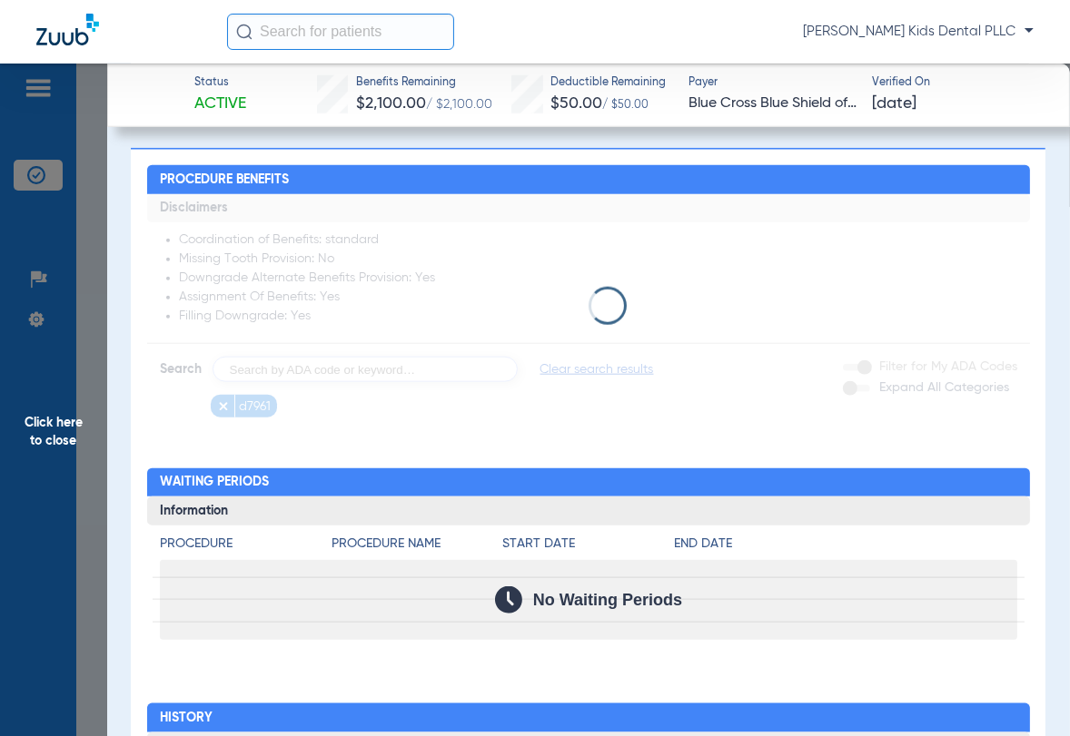
scroll to position [1902, 0]
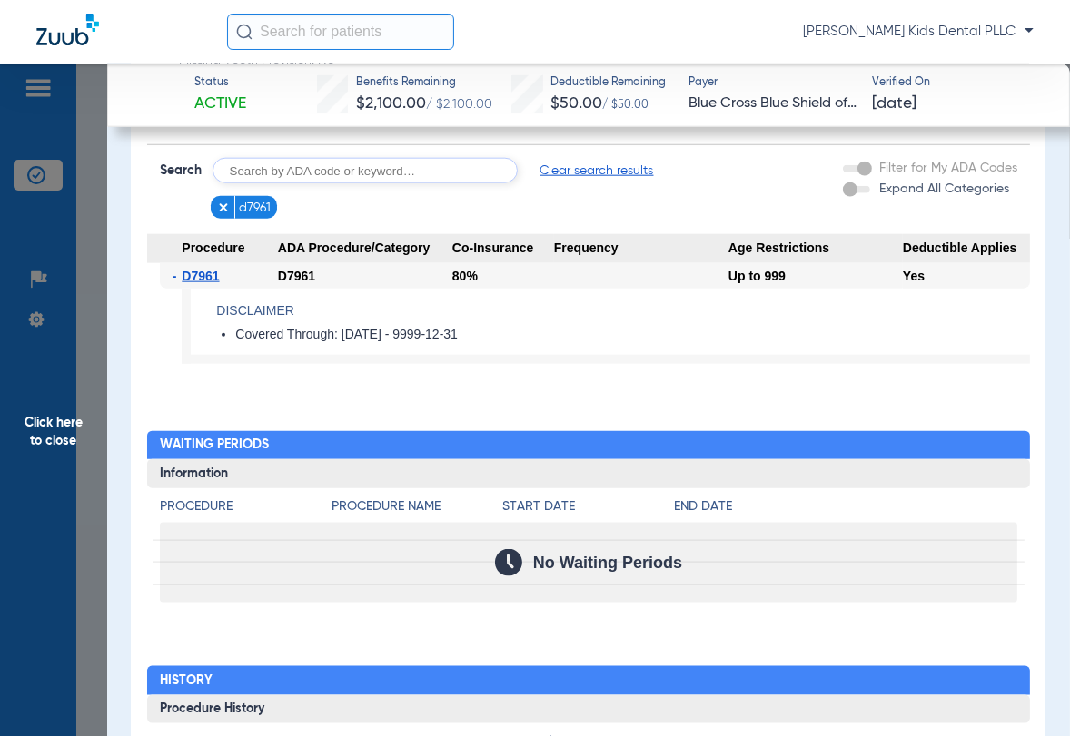
click at [326, 167] on input "text" at bounding box center [364, 170] width 305 height 25
type input "d7962"
click at [555, 158] on button "Search" at bounding box center [585, 170] width 72 height 25
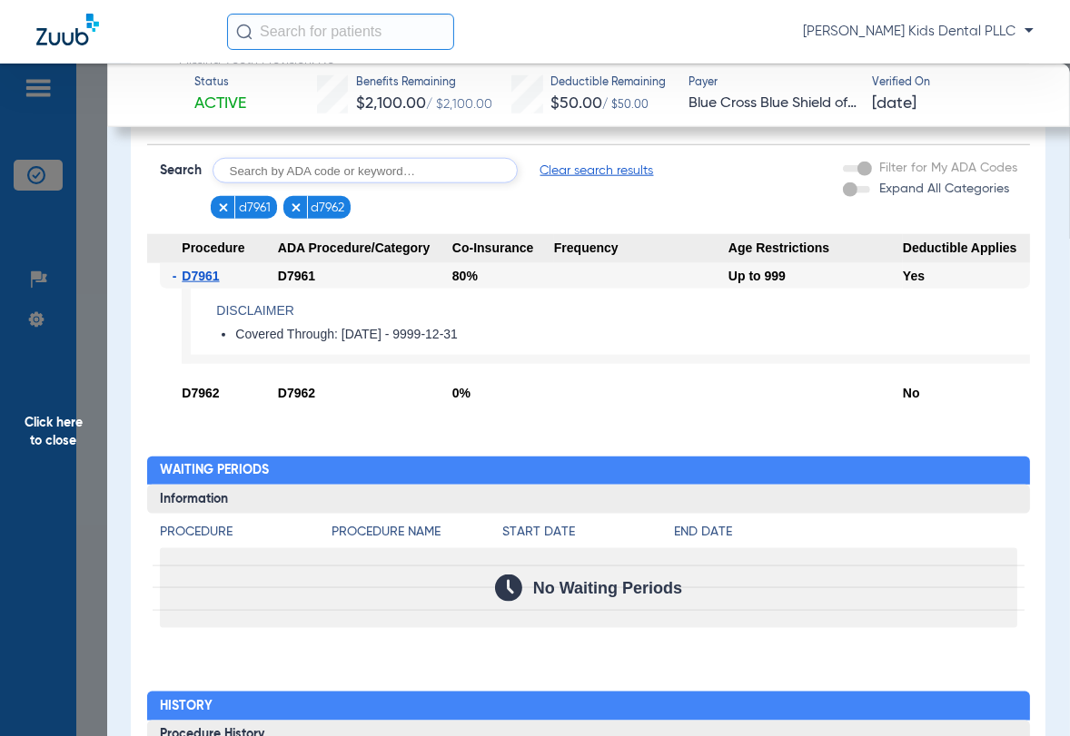
click at [39, 424] on span "Click here to close" at bounding box center [53, 432] width 107 height 736
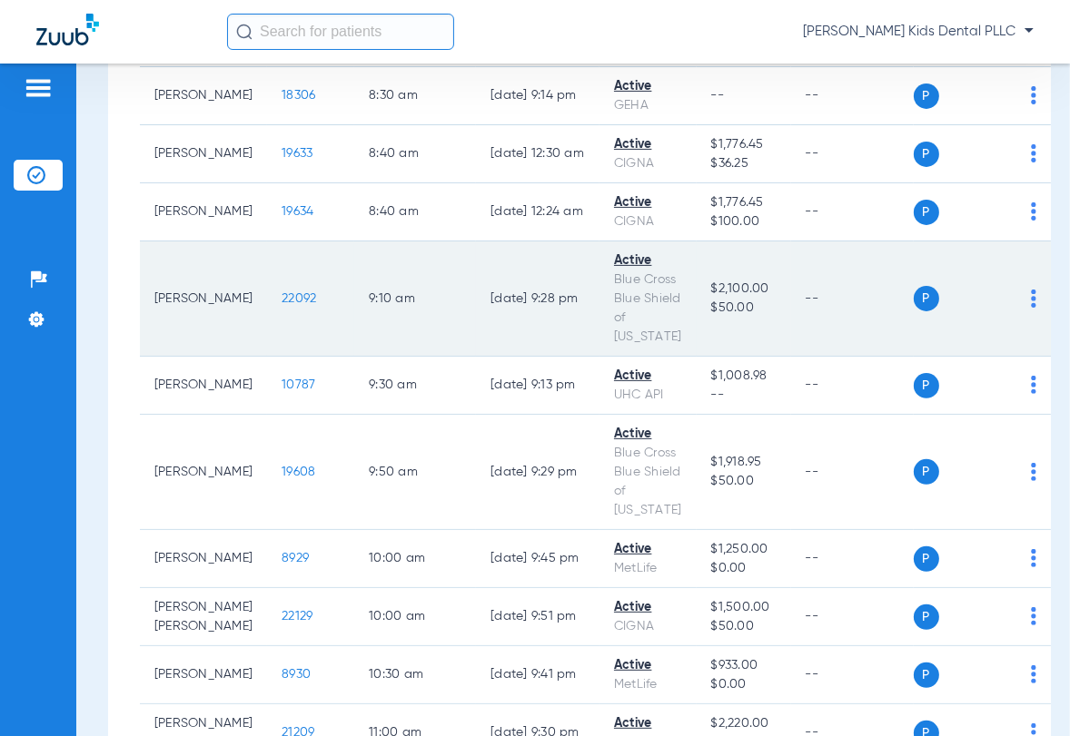
scroll to position [568, 0]
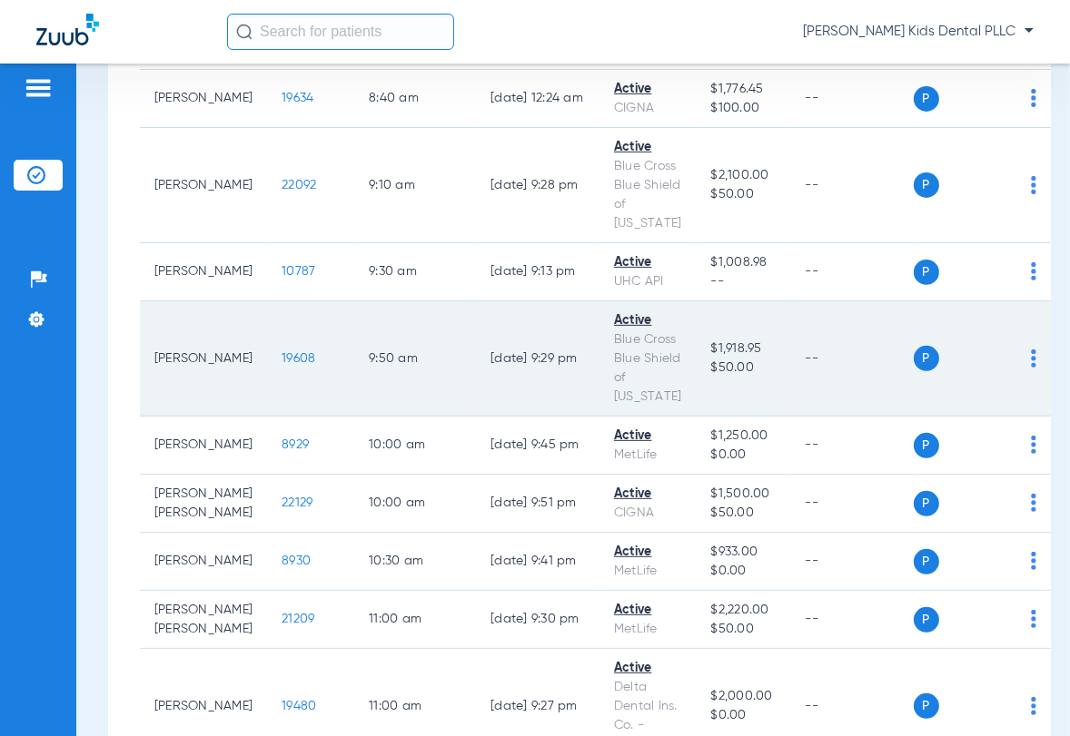
click at [282, 365] on span "19608" at bounding box center [299, 358] width 34 height 13
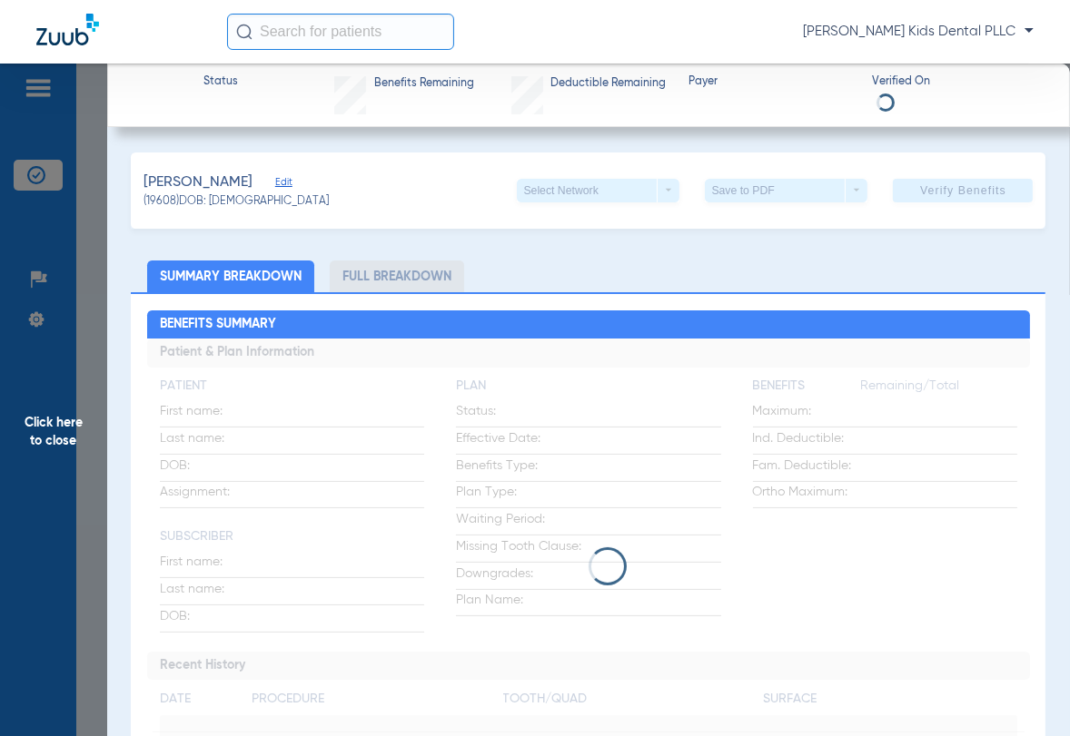
click at [410, 282] on li "Full Breakdown" at bounding box center [397, 277] width 134 height 32
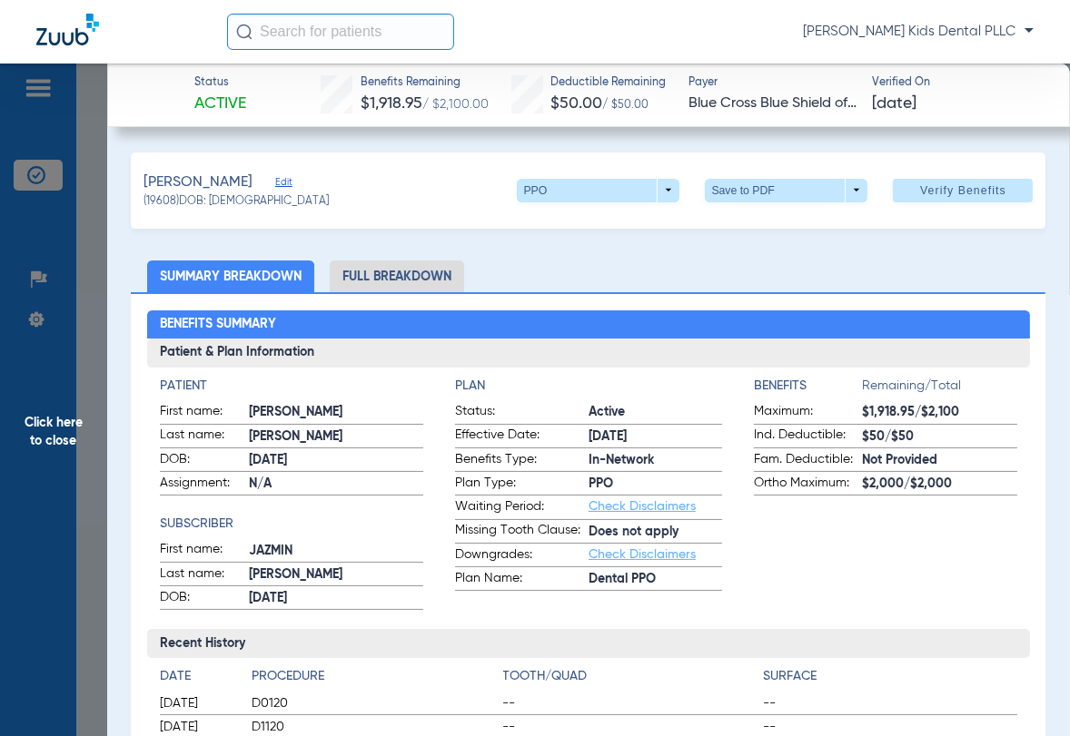
click at [409, 274] on li "Full Breakdown" at bounding box center [397, 277] width 134 height 32
